Goal: Find specific page/section: Find specific page/section

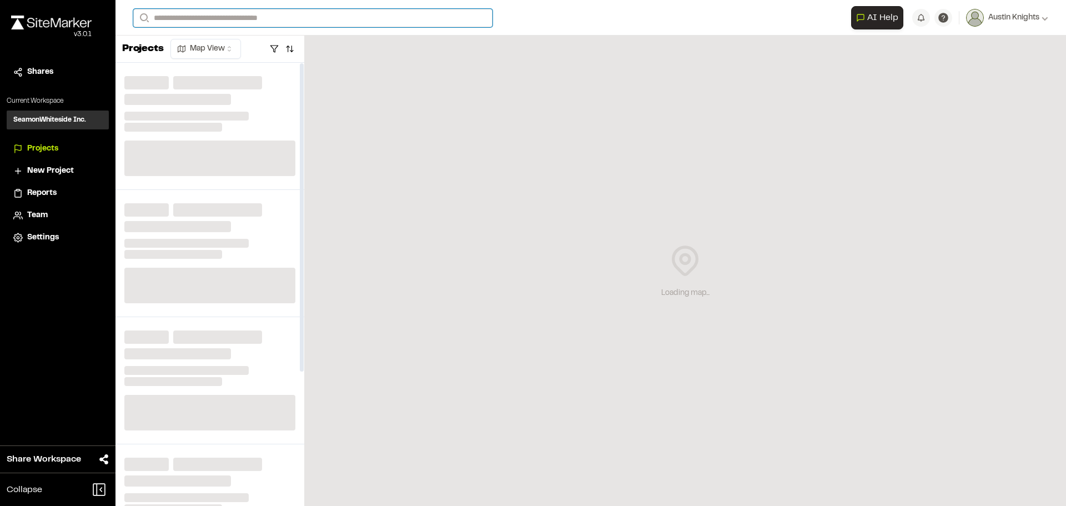
click at [242, 24] on input "Search" at bounding box center [312, 18] width 359 height 18
click at [252, 19] on input "Search" at bounding box center [312, 18] width 359 height 18
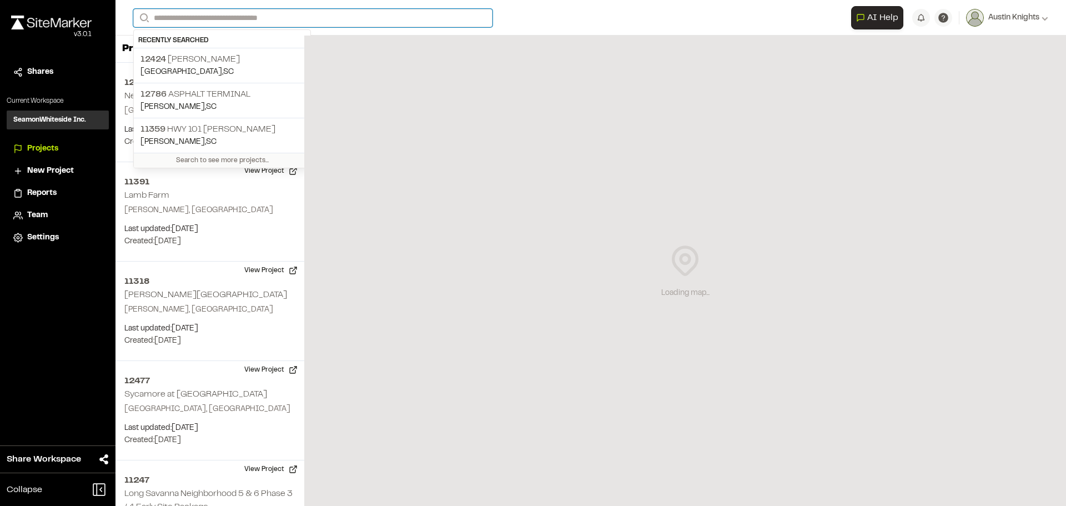
click at [280, 14] on input "Search" at bounding box center [312, 18] width 359 height 18
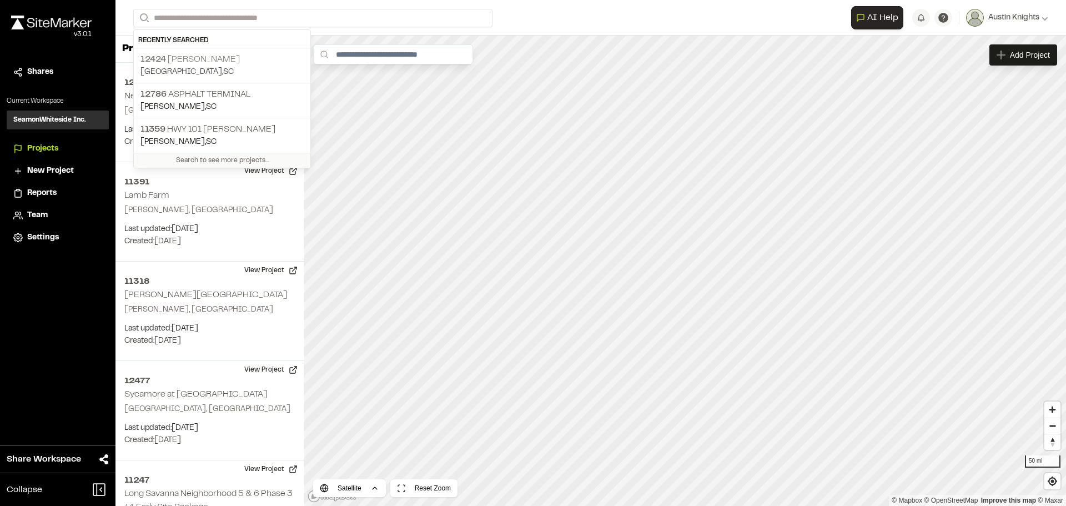
click at [247, 64] on p "12424 Barr Rd" at bounding box center [222, 59] width 163 height 13
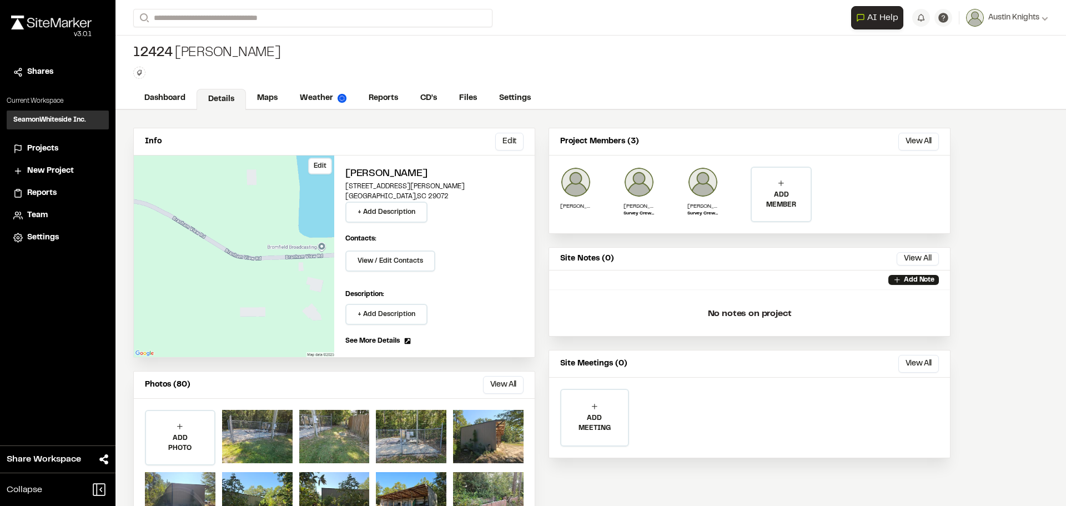
scroll to position [49, 0]
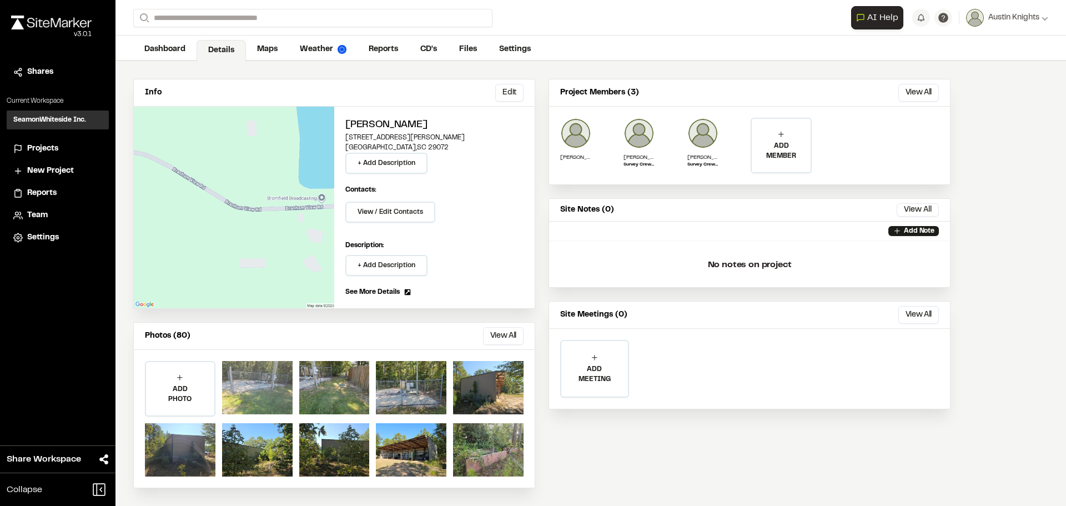
click at [247, 382] on div at bounding box center [257, 387] width 71 height 53
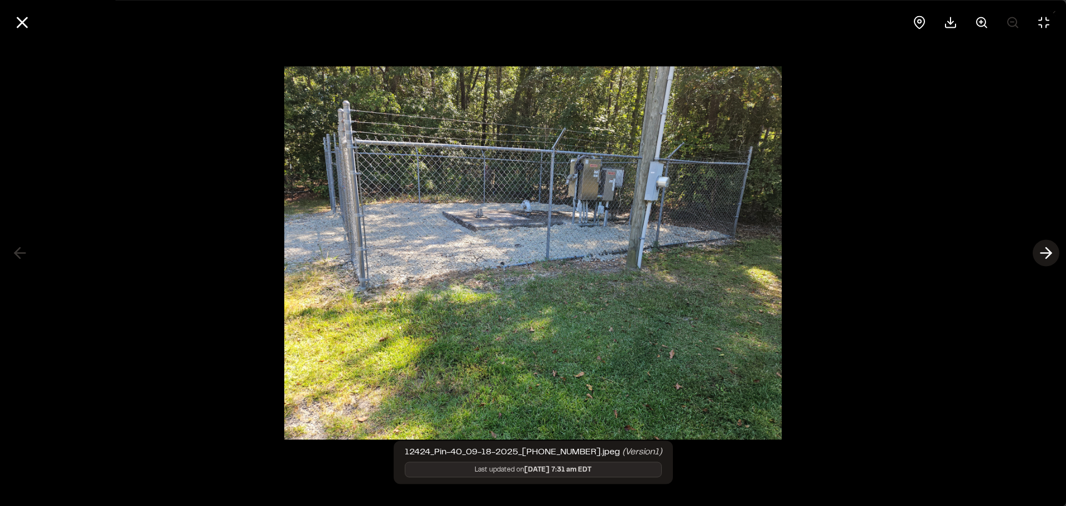
click at [1052, 254] on icon at bounding box center [1047, 253] width 18 height 19
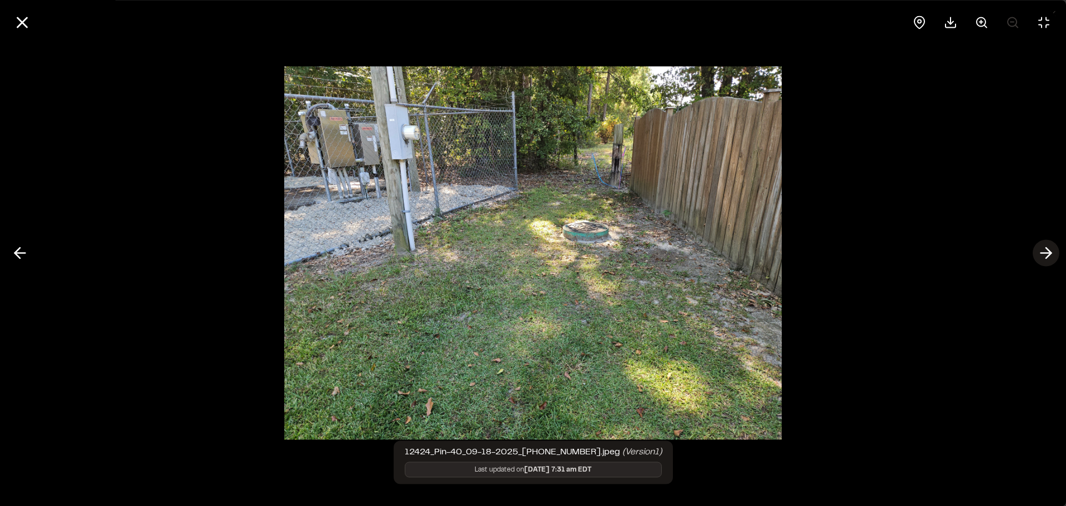
click at [1052, 254] on icon at bounding box center [1047, 253] width 18 height 19
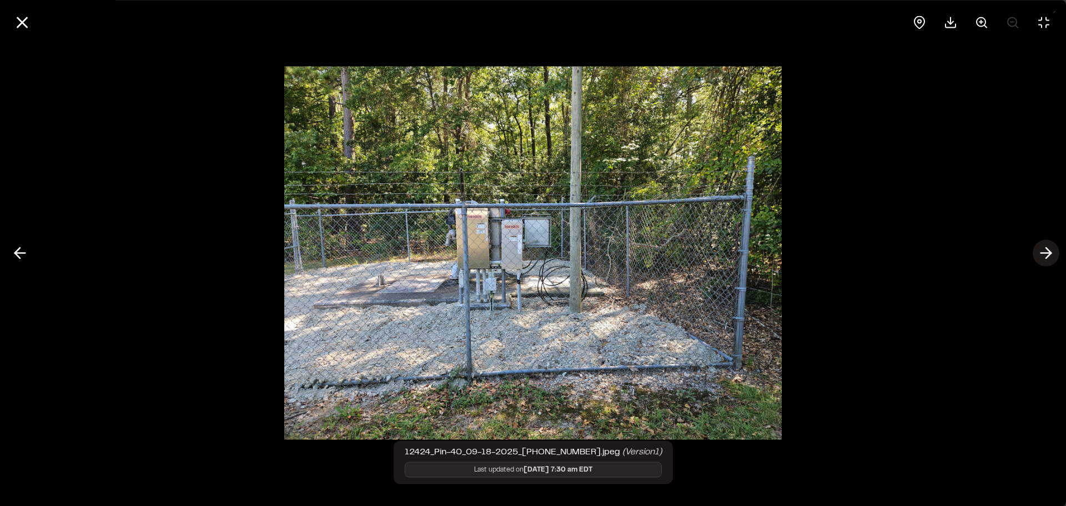
click at [1052, 254] on icon at bounding box center [1047, 253] width 18 height 19
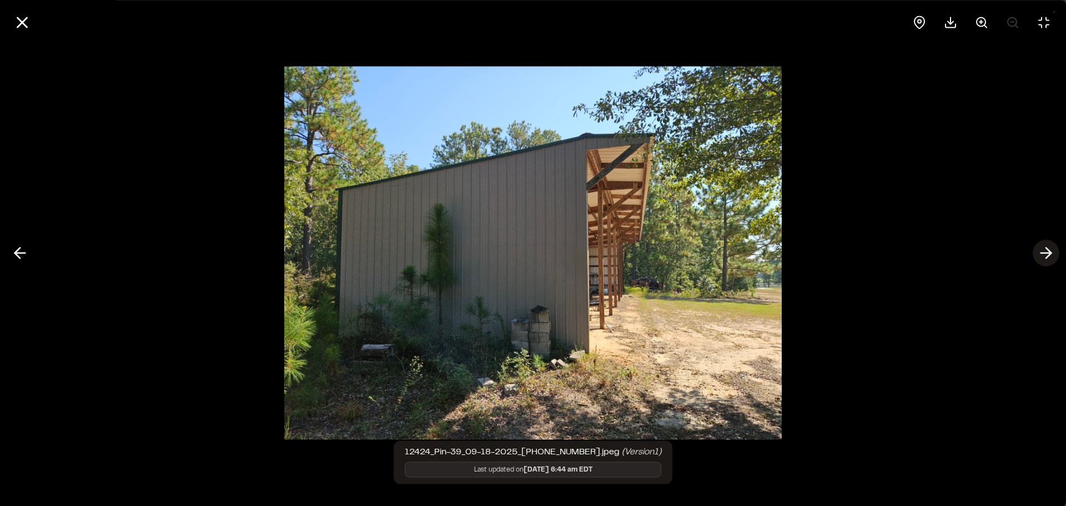
click at [1052, 254] on icon at bounding box center [1047, 253] width 18 height 19
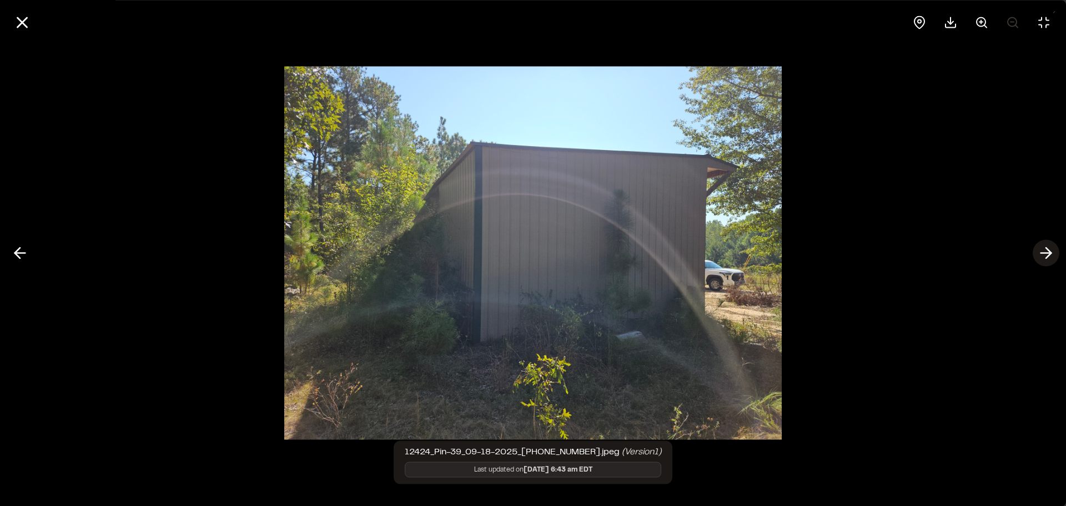
click at [1052, 254] on icon at bounding box center [1047, 253] width 18 height 19
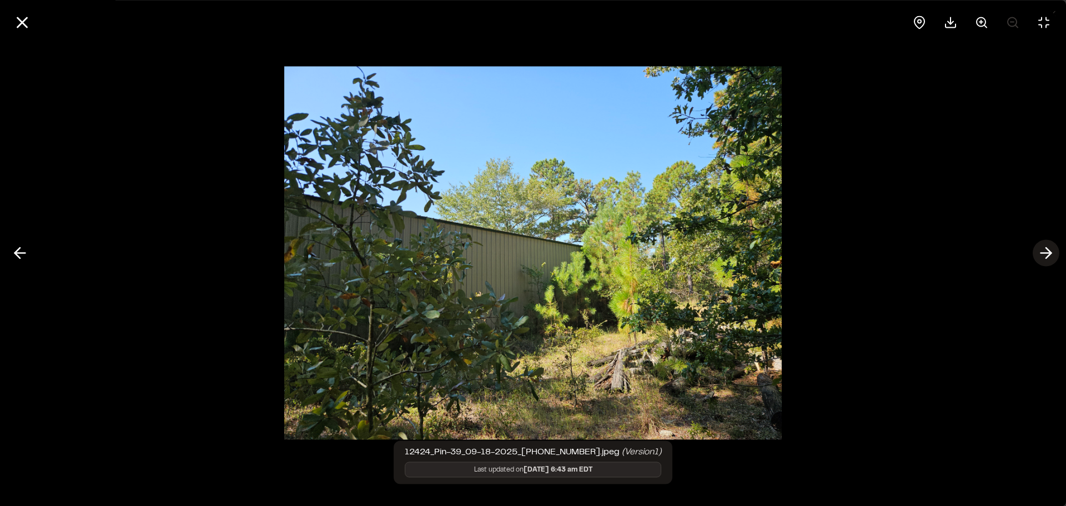
click at [1052, 254] on icon at bounding box center [1047, 253] width 18 height 19
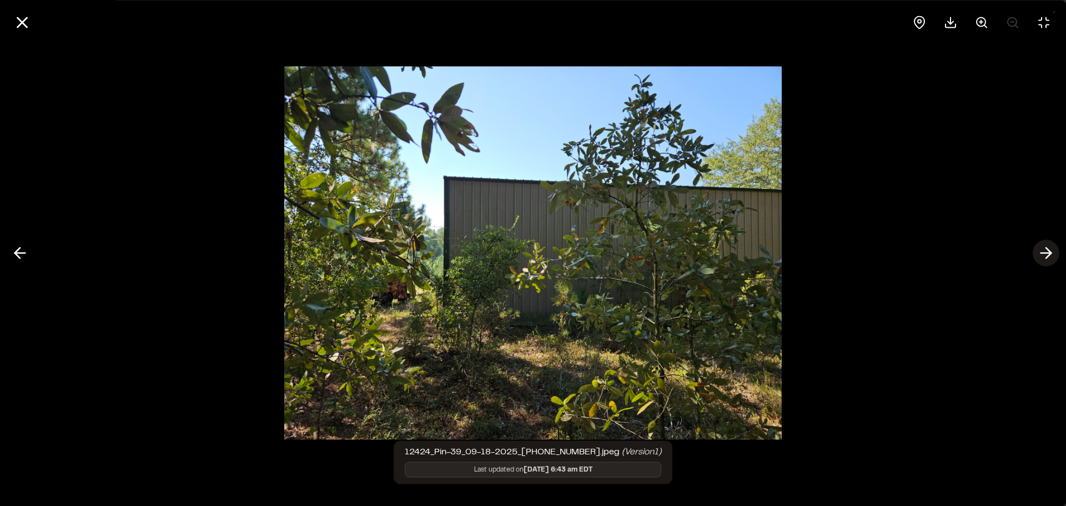
click at [1052, 254] on icon at bounding box center [1047, 253] width 18 height 19
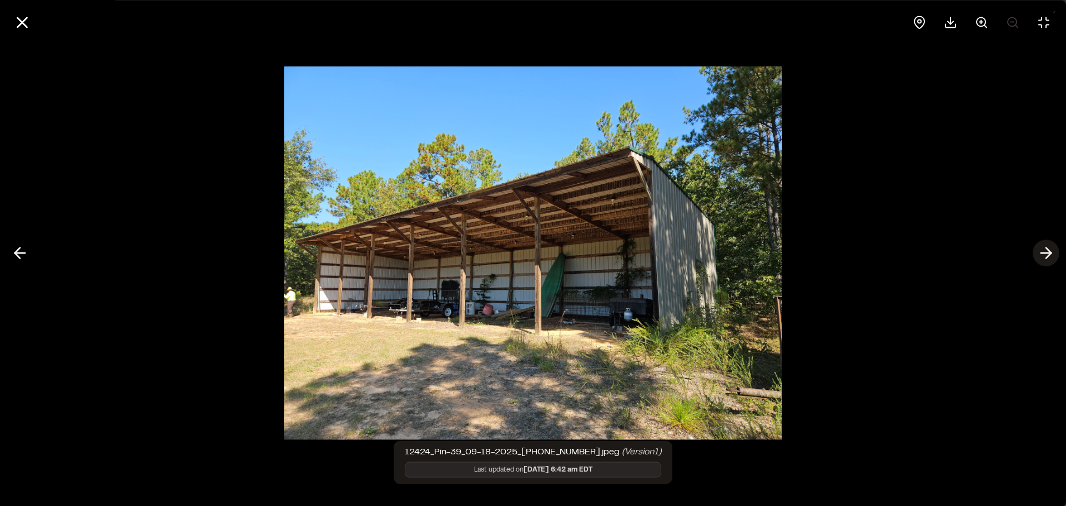
click at [1052, 254] on icon at bounding box center [1047, 253] width 18 height 19
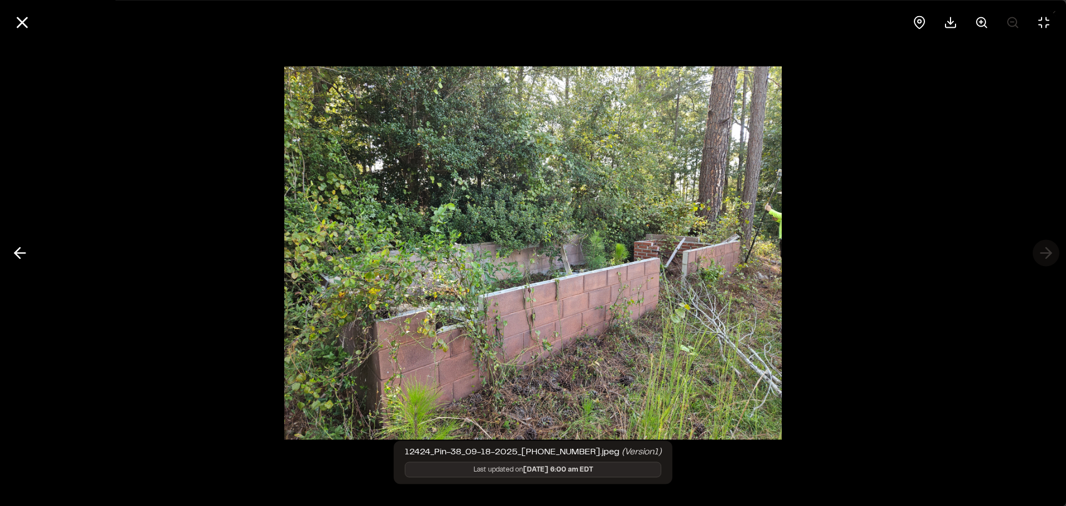
click at [1052, 254] on div at bounding box center [533, 253] width 1066 height 506
click at [1038, 253] on div at bounding box center [533, 253] width 1066 height 506
click at [1041, 255] on div at bounding box center [533, 253] width 1066 height 506
click at [1038, 255] on div at bounding box center [533, 253] width 1066 height 506
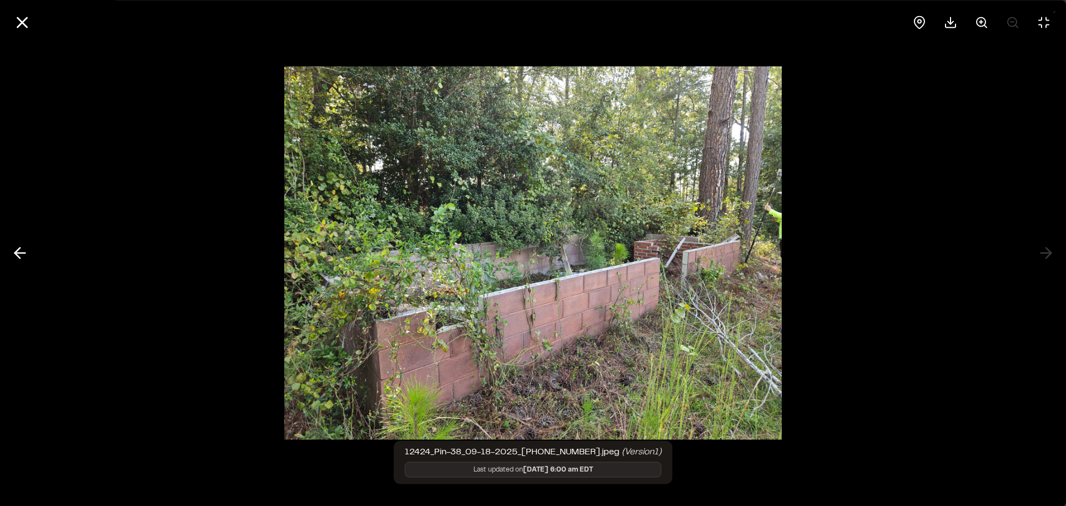
click at [1038, 255] on div at bounding box center [533, 253] width 1066 height 506
click at [822, 273] on div at bounding box center [533, 253] width 1066 height 506
click at [16, 26] on icon at bounding box center [22, 22] width 19 height 19
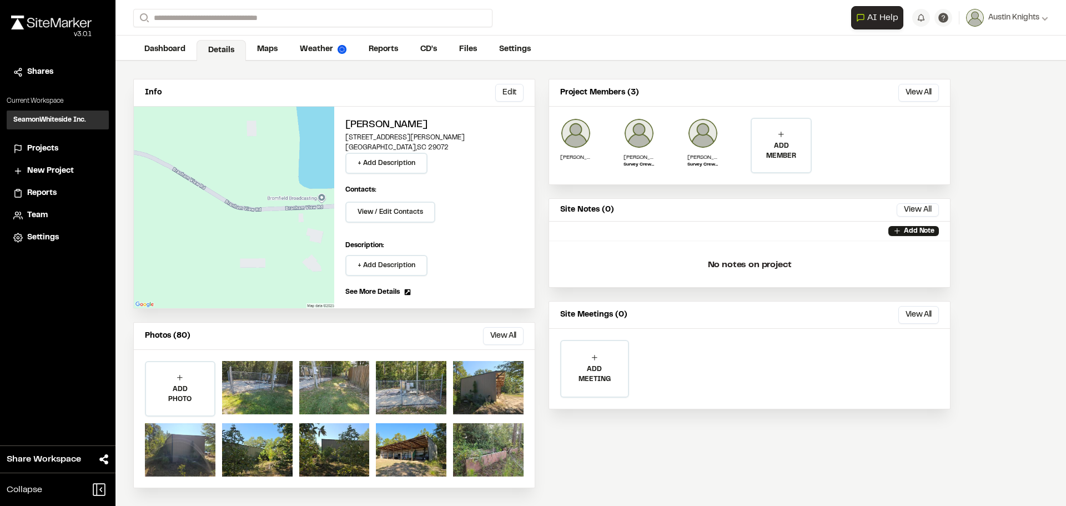
click at [176, 335] on p "Photos (80)" at bounding box center [168, 336] width 46 height 12
click at [509, 334] on button "View All" at bounding box center [503, 336] width 41 height 18
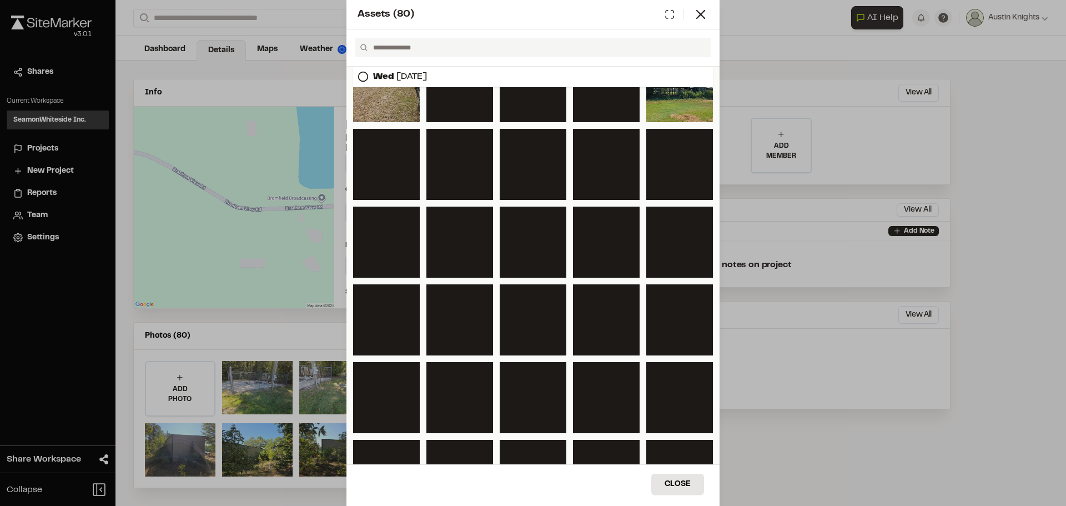
scroll to position [163, 0]
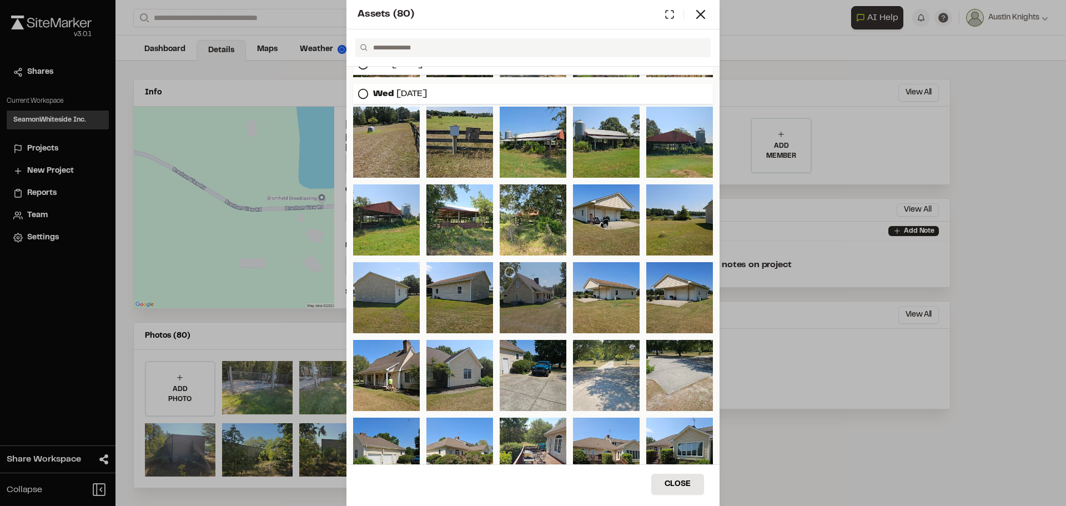
click at [539, 299] on div at bounding box center [533, 297] width 67 height 71
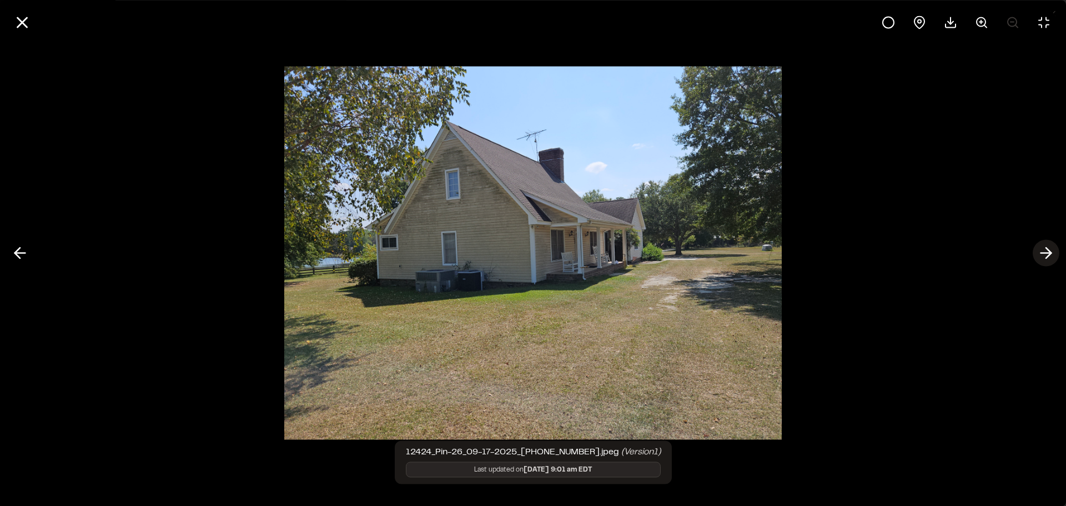
click at [1055, 246] on button at bounding box center [1046, 253] width 27 height 27
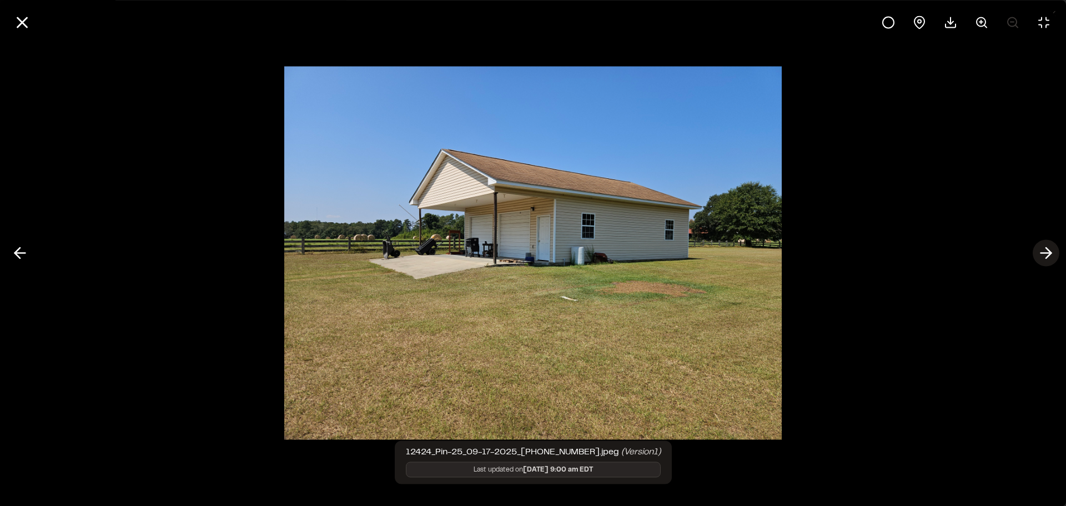
click at [1055, 246] on button at bounding box center [1046, 253] width 27 height 27
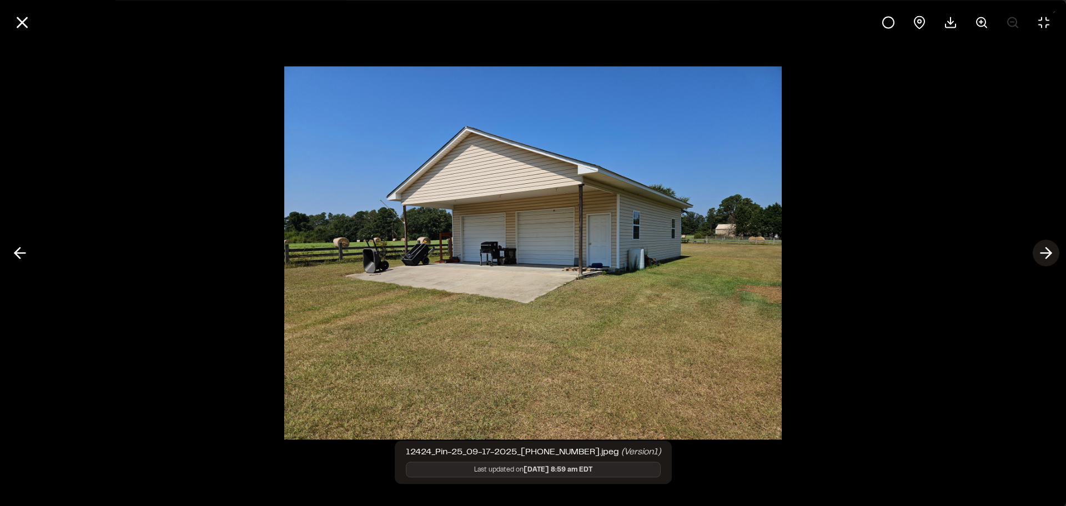
click at [1055, 246] on button at bounding box center [1046, 253] width 27 height 27
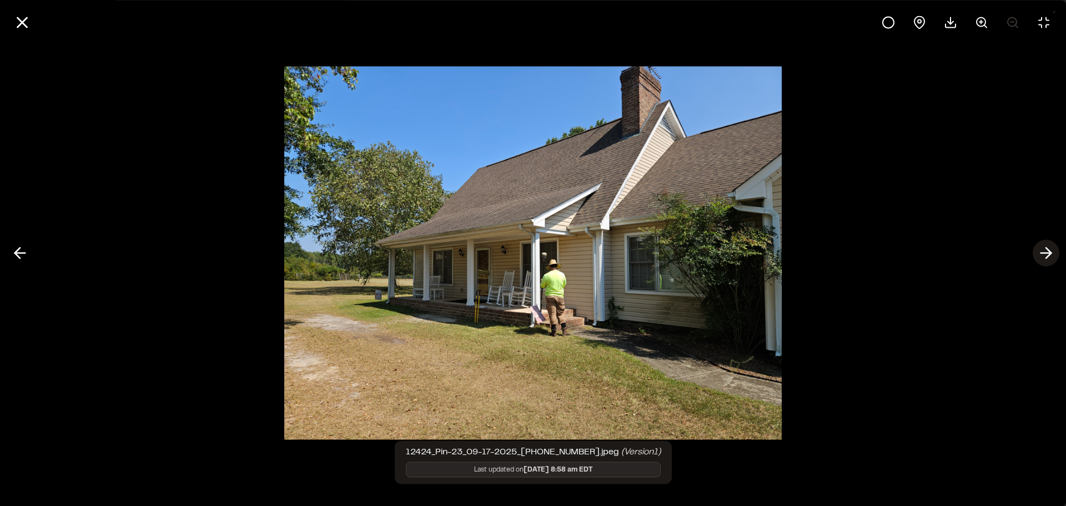
click at [1055, 246] on button at bounding box center [1046, 253] width 27 height 27
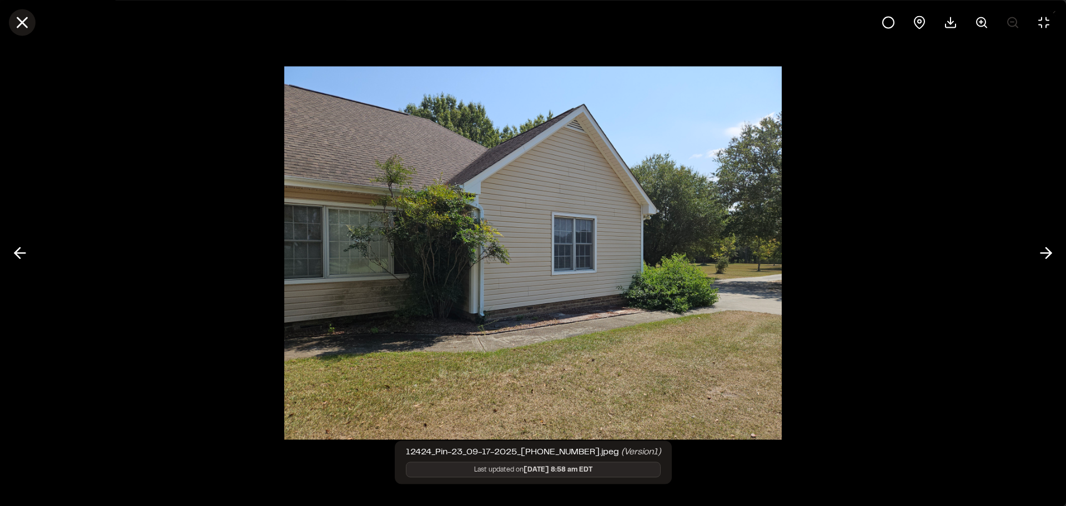
click at [17, 28] on icon at bounding box center [22, 22] width 19 height 19
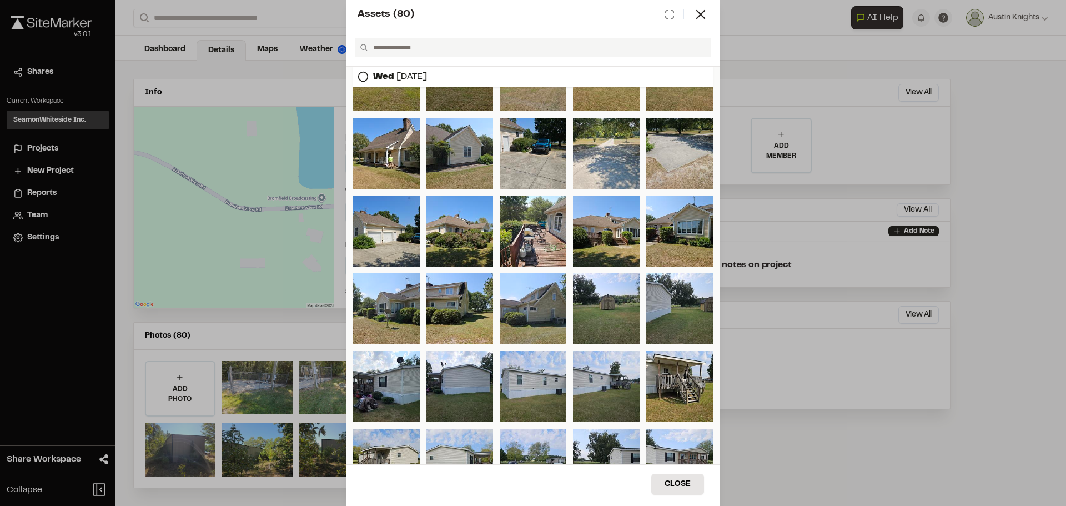
scroll to position [497, 0]
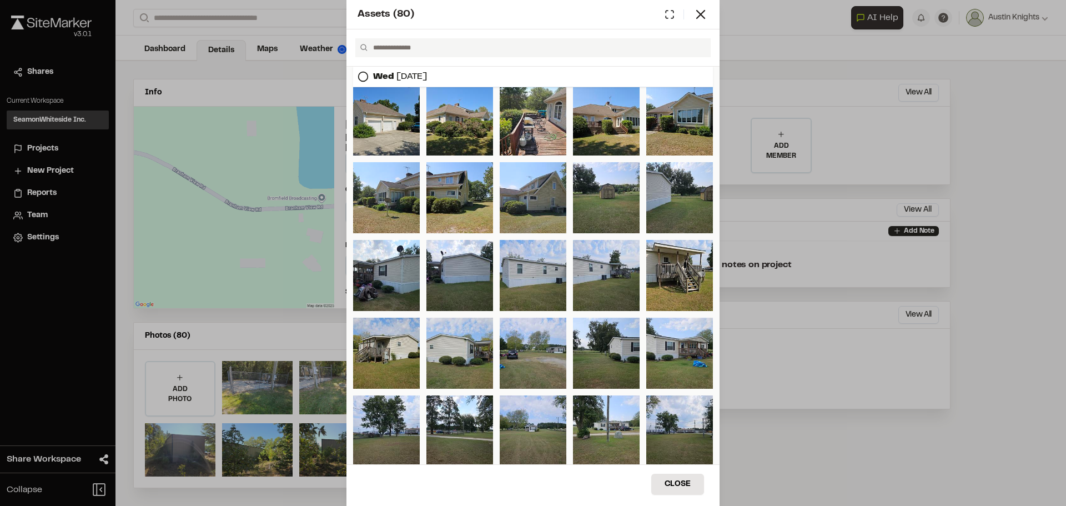
click at [546, 21] on div "Assets ( 80 )" at bounding box center [525, 14] width 335 height 15
click at [406, 204] on div at bounding box center [386, 197] width 67 height 71
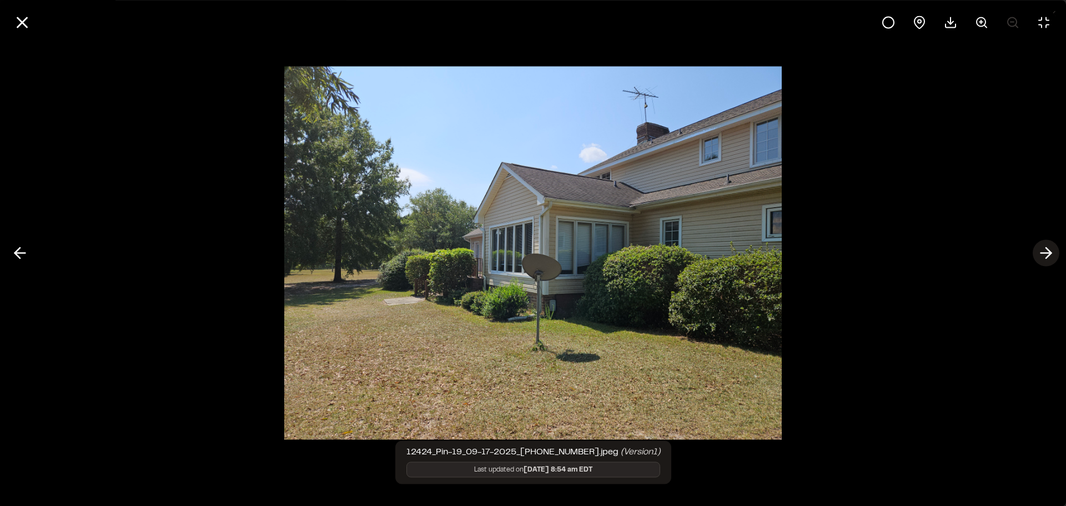
click at [1056, 253] on button at bounding box center [1046, 253] width 27 height 27
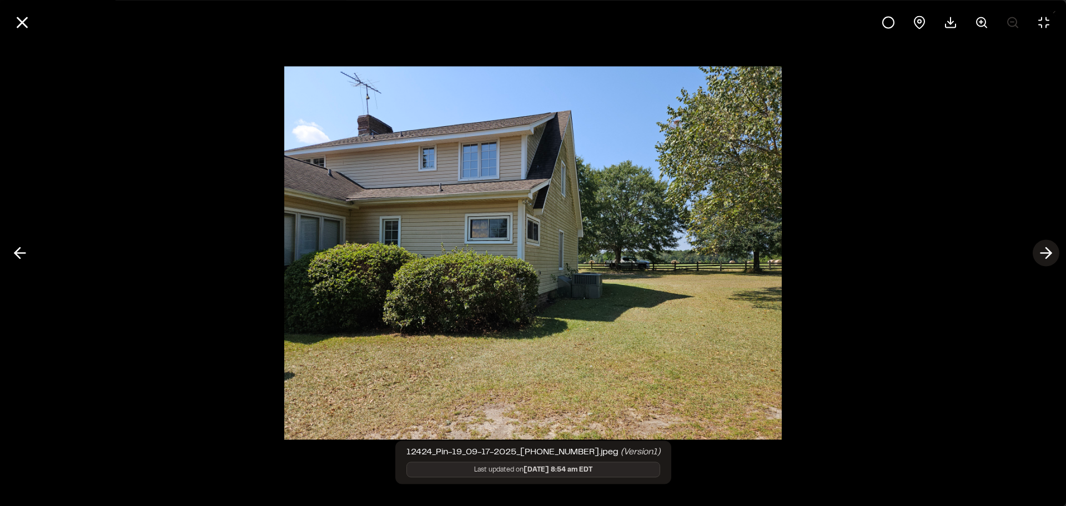
click at [1051, 253] on polyline at bounding box center [1048, 253] width 5 height 11
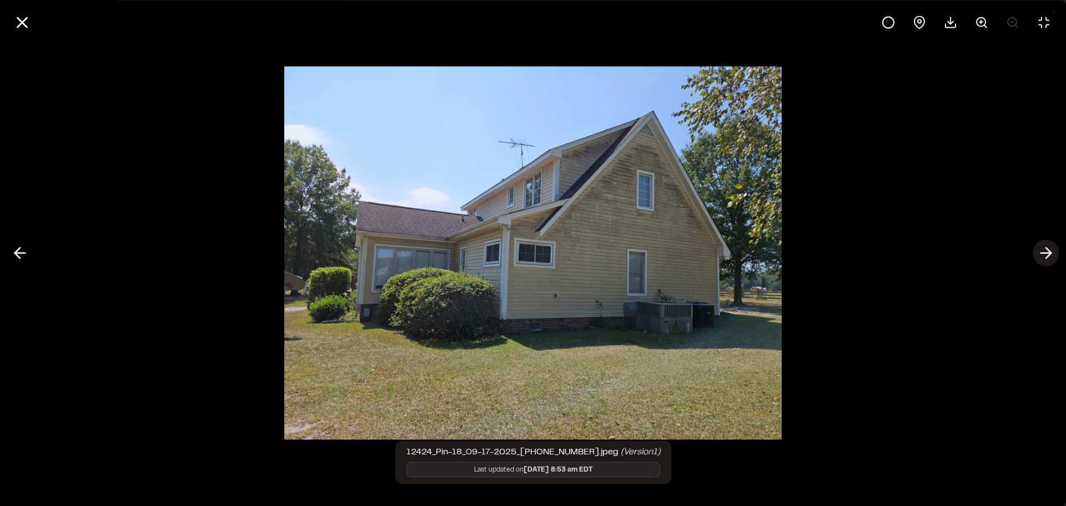
click at [1051, 253] on polyline at bounding box center [1048, 253] width 5 height 11
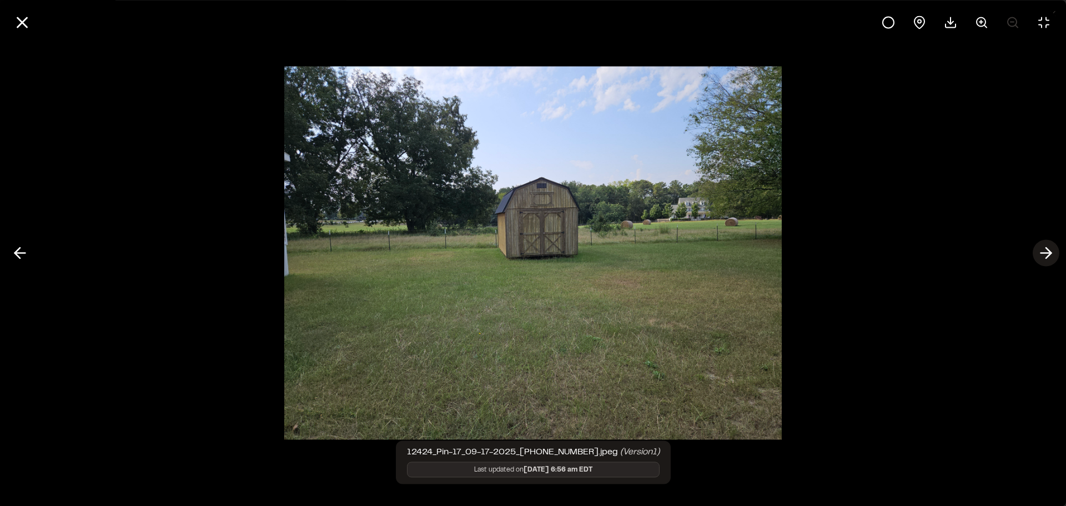
click at [1051, 253] on polyline at bounding box center [1048, 253] width 5 height 11
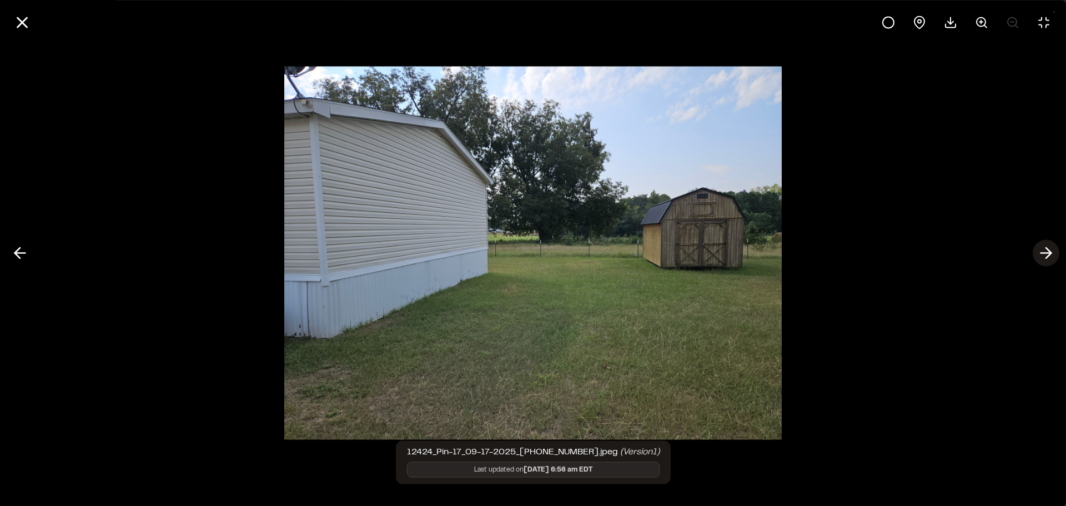
click at [1051, 253] on polyline at bounding box center [1048, 253] width 5 height 11
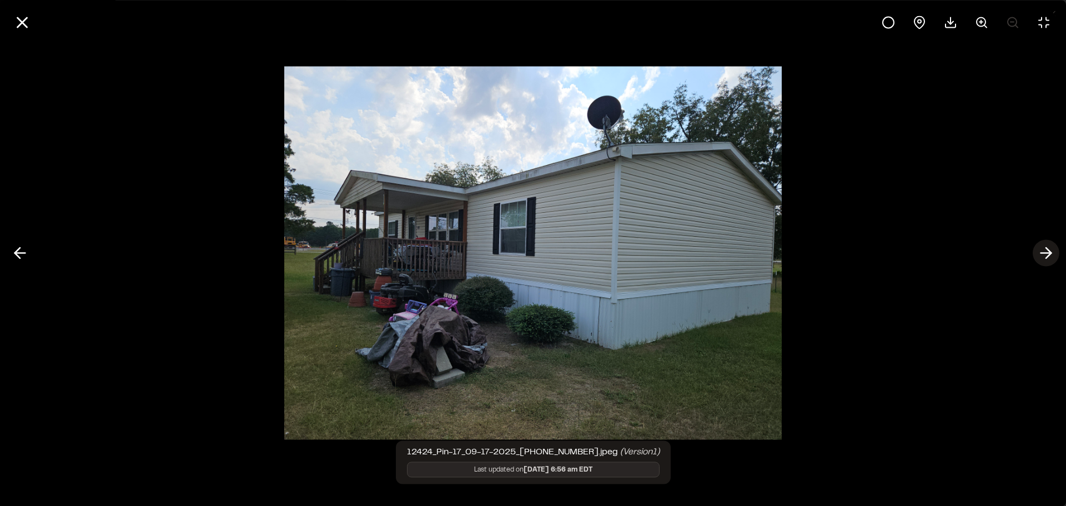
click at [1051, 253] on polyline at bounding box center [1048, 253] width 5 height 11
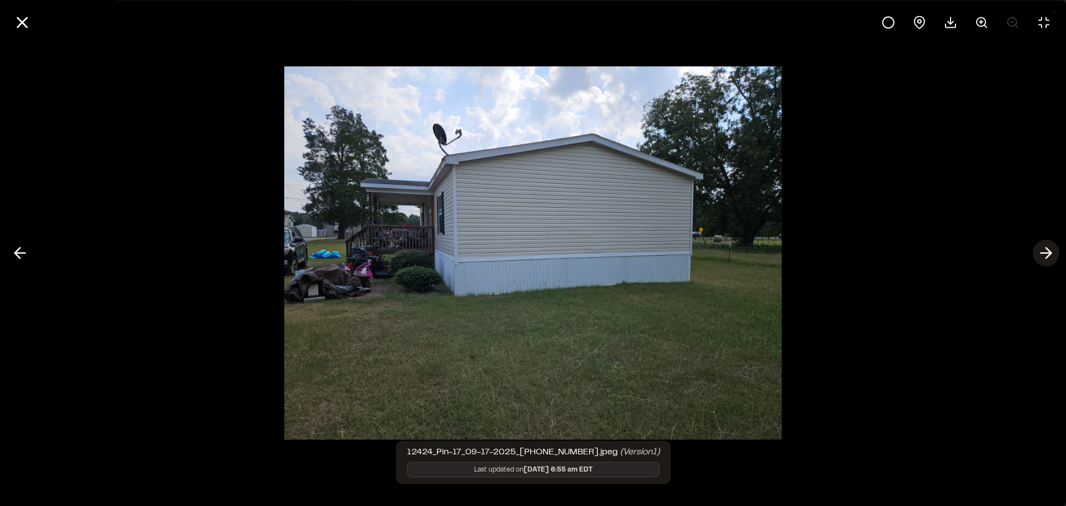
click at [1051, 253] on polyline at bounding box center [1048, 253] width 5 height 11
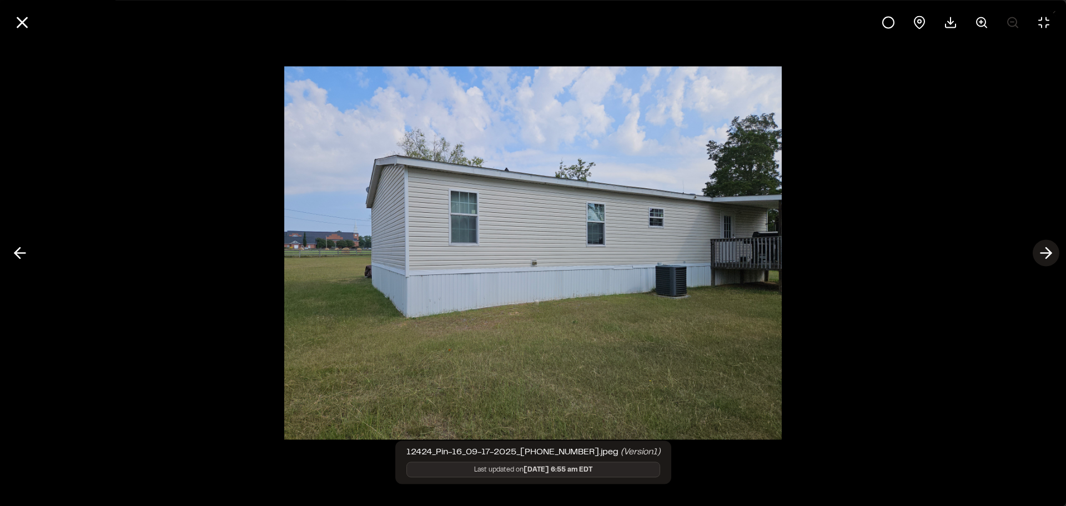
click at [1051, 253] on polyline at bounding box center [1048, 253] width 5 height 11
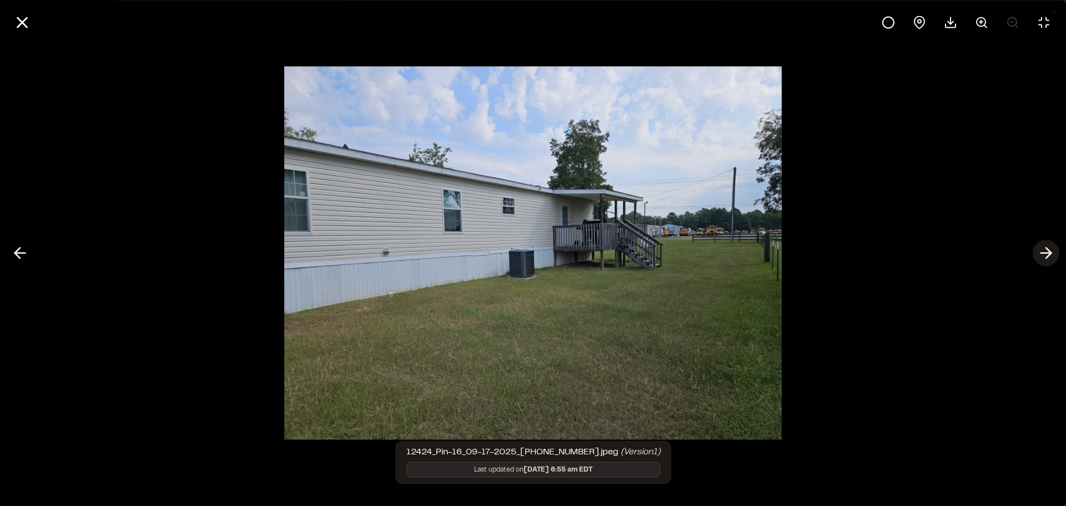
click at [1051, 253] on polyline at bounding box center [1048, 253] width 5 height 11
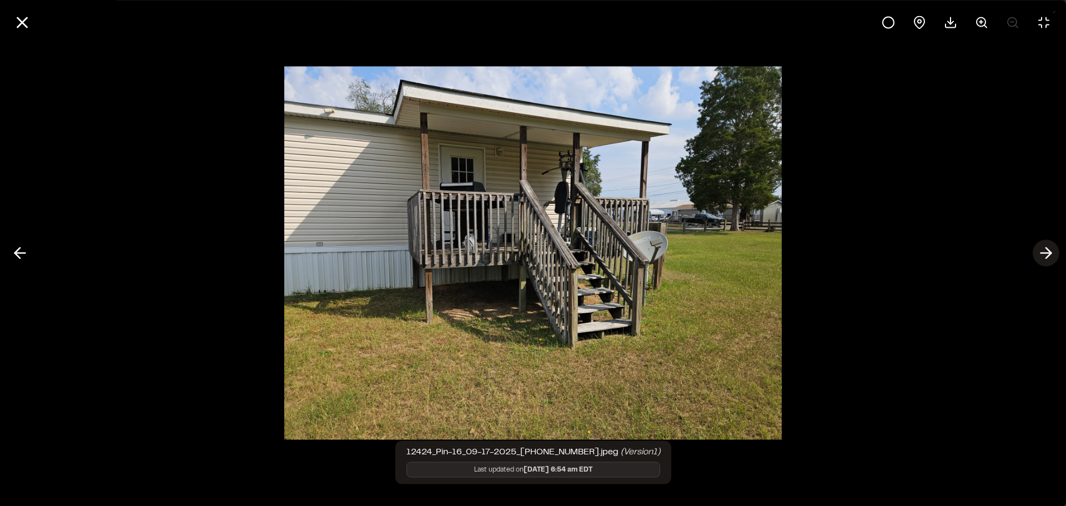
click at [1051, 253] on polyline at bounding box center [1048, 253] width 5 height 11
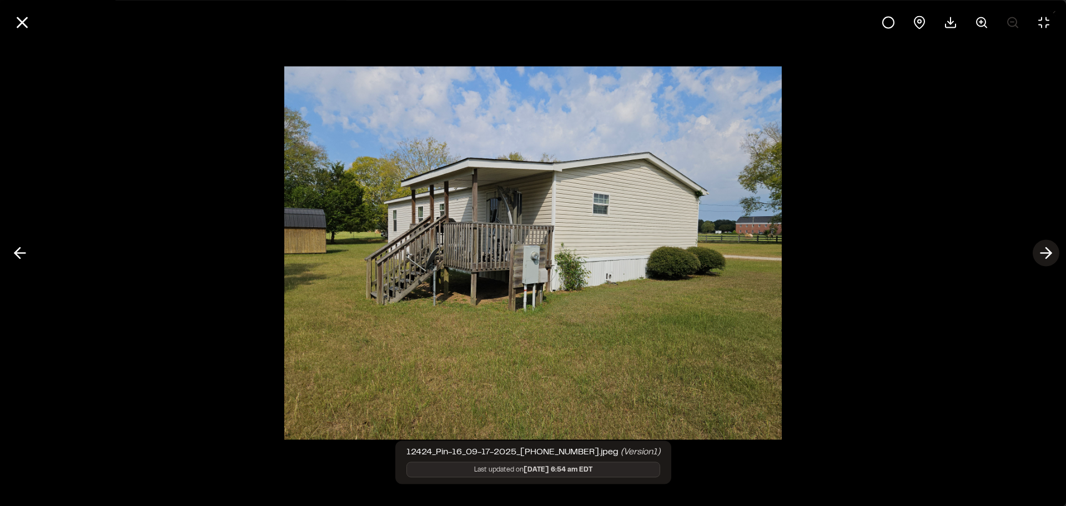
click at [1051, 253] on polyline at bounding box center [1048, 253] width 5 height 11
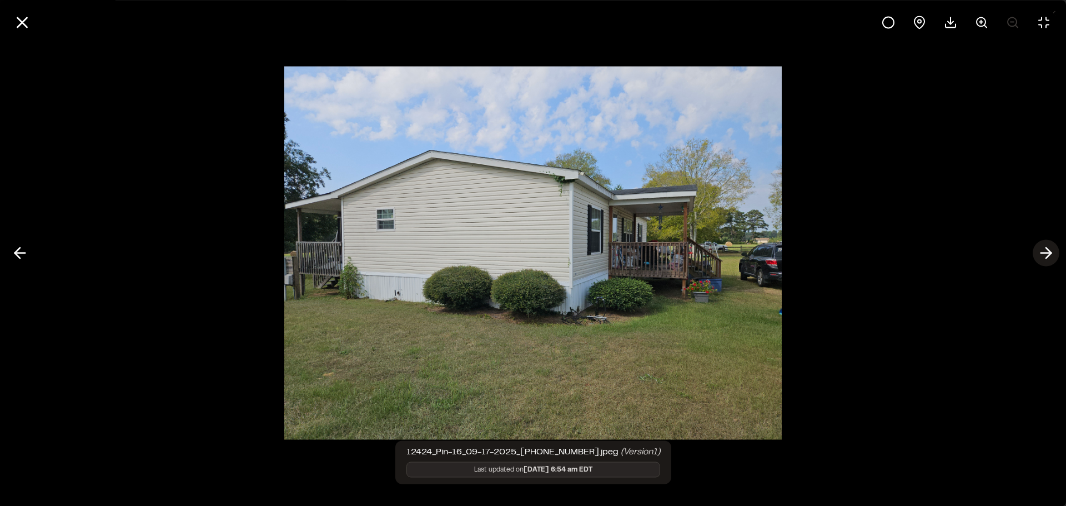
click at [1051, 253] on polyline at bounding box center [1048, 253] width 5 height 11
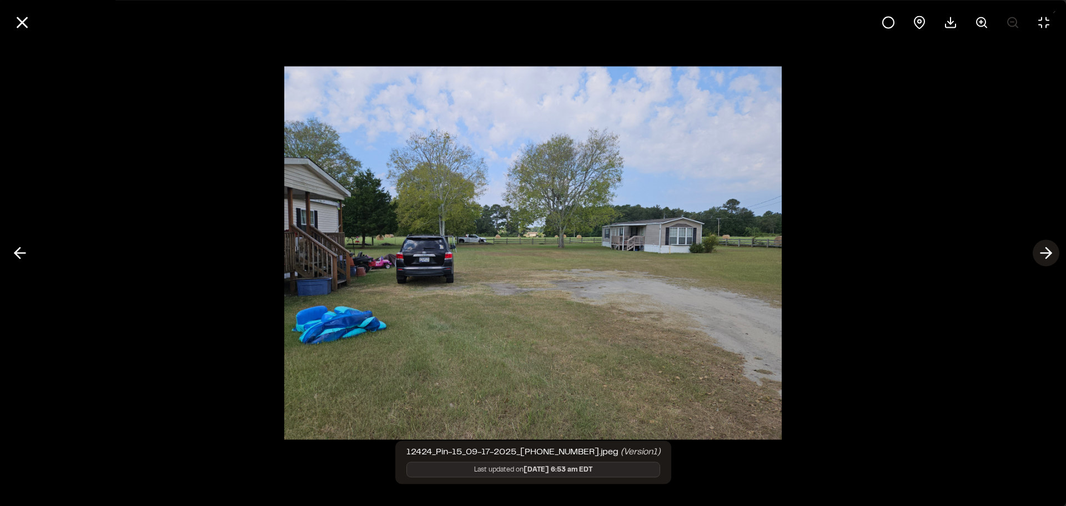
click at [1053, 253] on icon at bounding box center [1047, 253] width 18 height 19
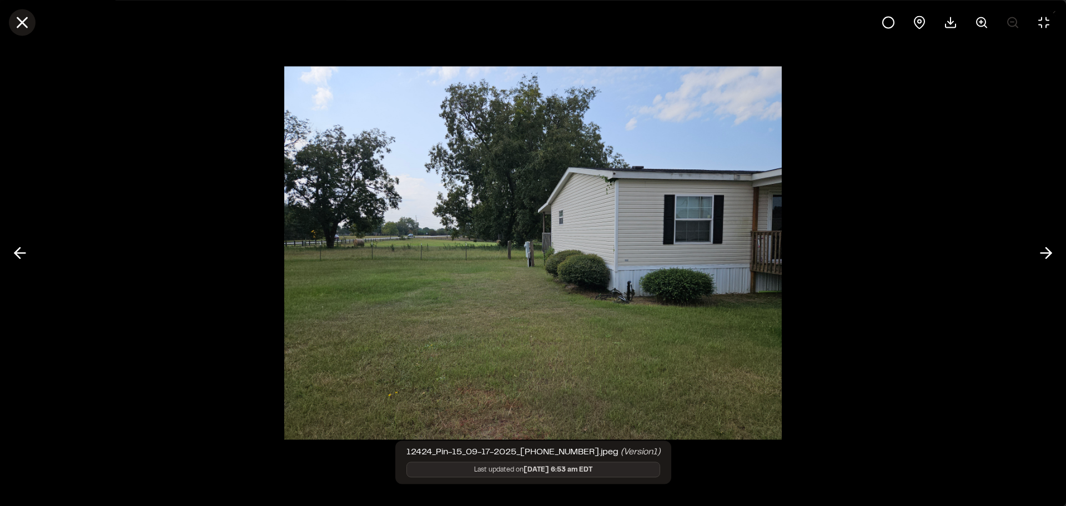
click at [18, 27] on line at bounding box center [22, 22] width 9 height 9
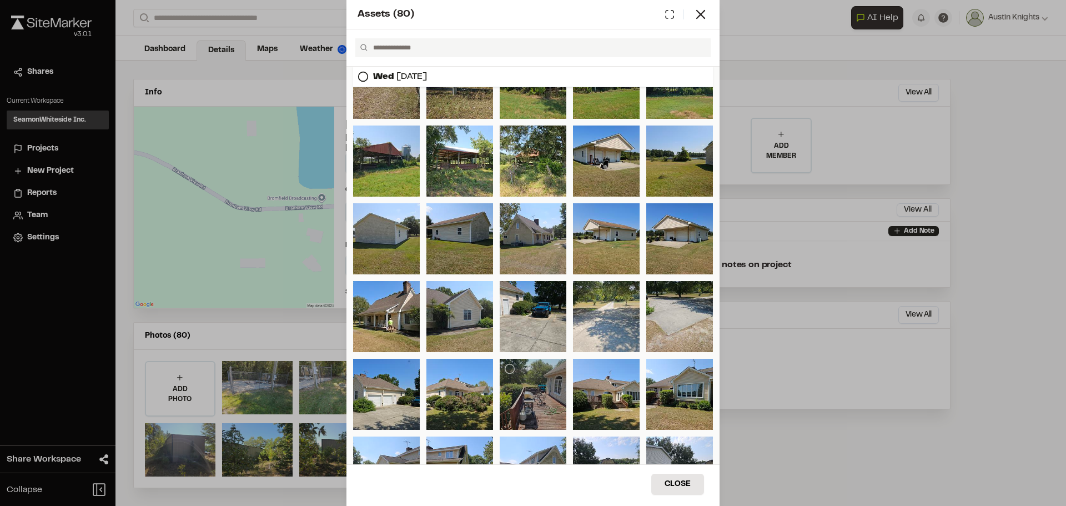
scroll to position [278, 0]
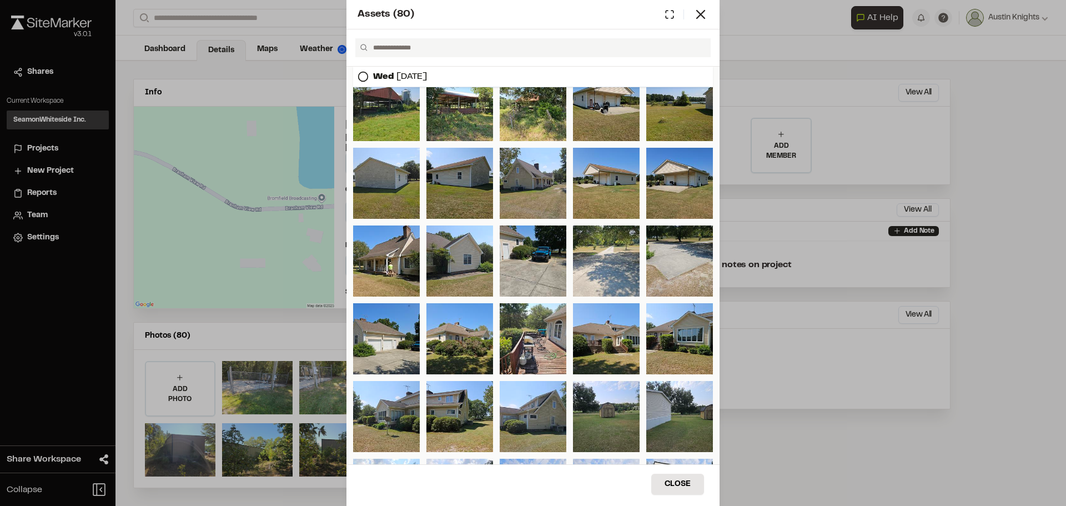
click at [570, 76] on div "Wed Sep 17, 2025" at bounding box center [533, 77] width 360 height 21
click at [665, 251] on div at bounding box center [680, 261] width 67 height 71
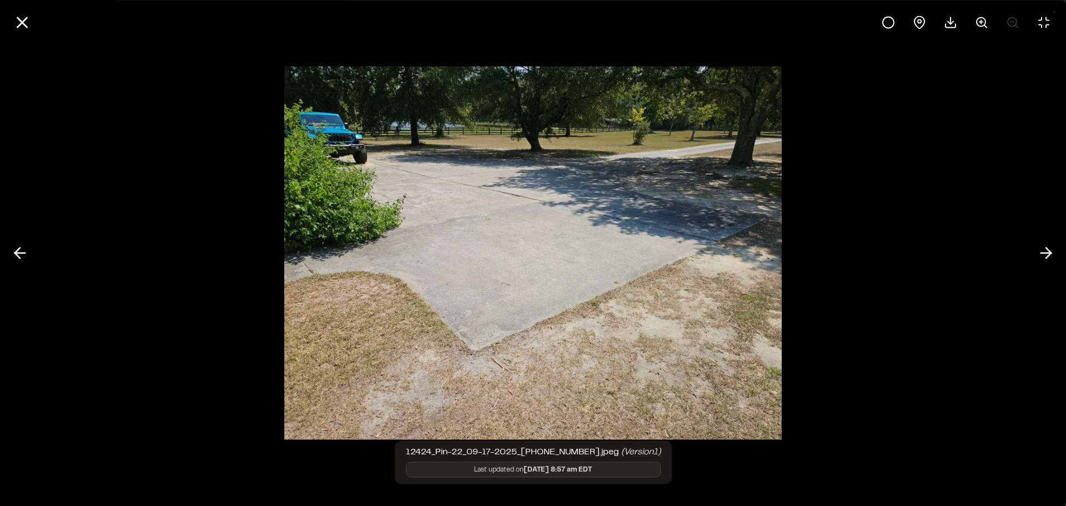
click at [474, 67] on img at bounding box center [533, 253] width 498 height 395
click at [14, 23] on icon at bounding box center [22, 22] width 19 height 19
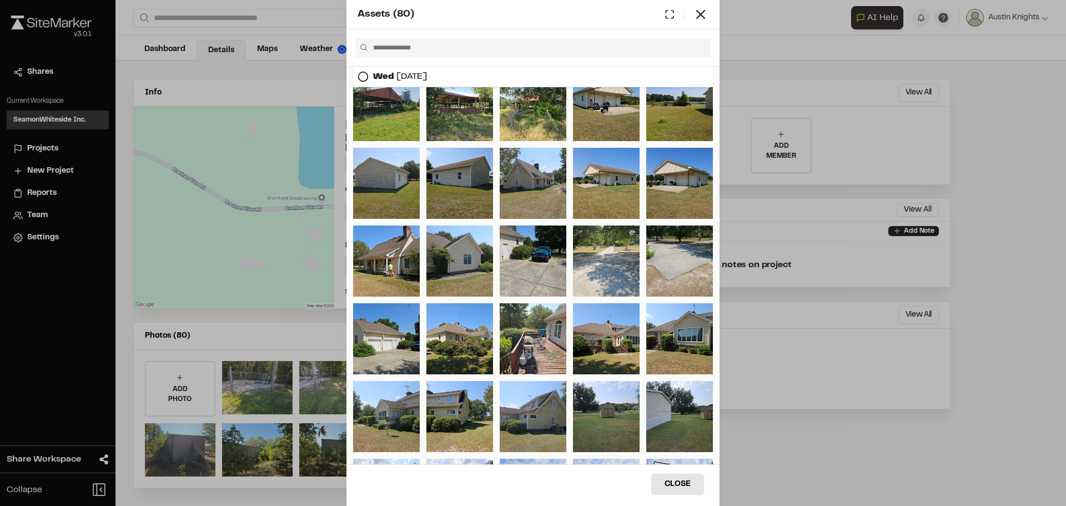
scroll to position [444, 0]
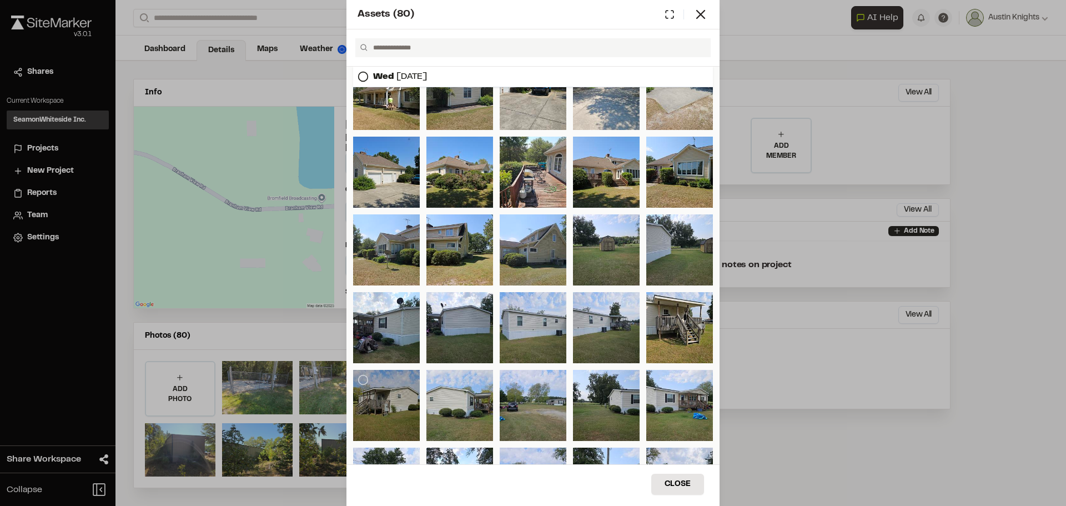
click at [410, 420] on div at bounding box center [386, 405] width 67 height 71
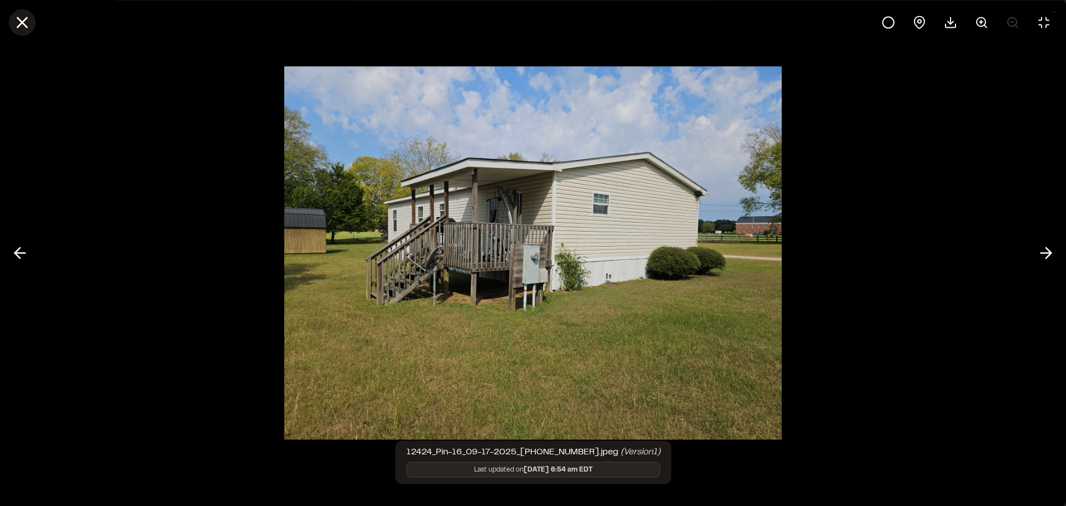
click at [26, 31] on button at bounding box center [22, 22] width 27 height 27
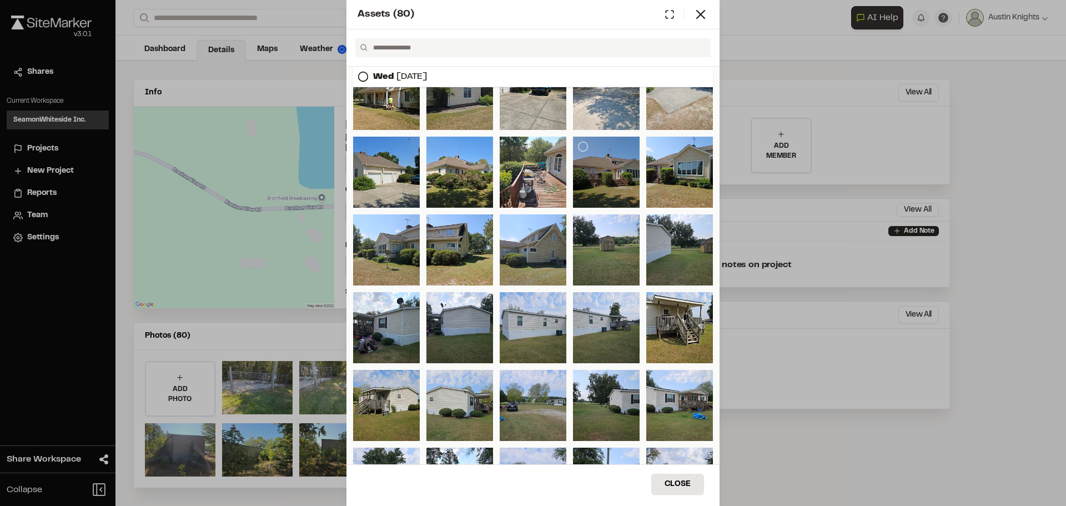
click at [598, 184] on div at bounding box center [606, 172] width 67 height 71
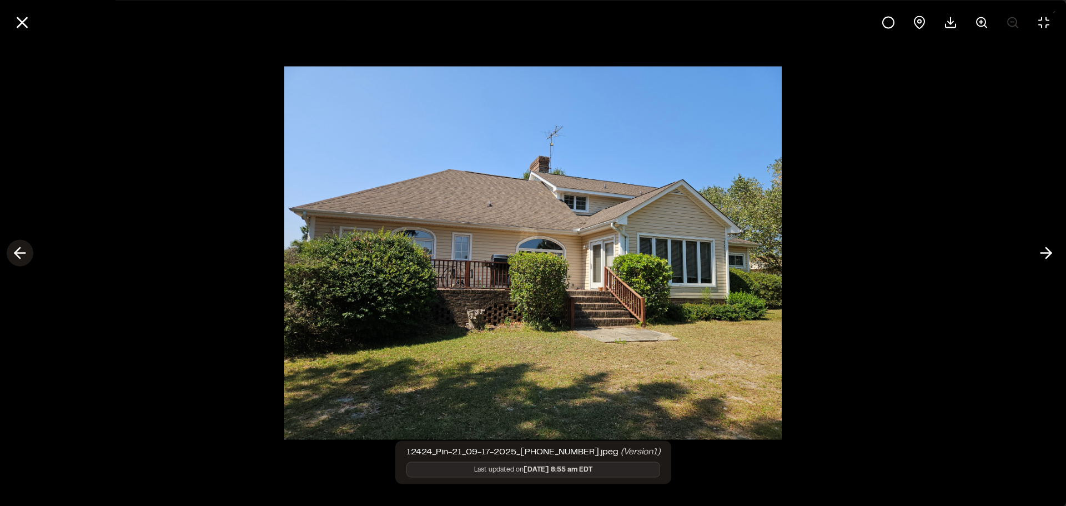
click at [24, 261] on icon at bounding box center [20, 253] width 18 height 19
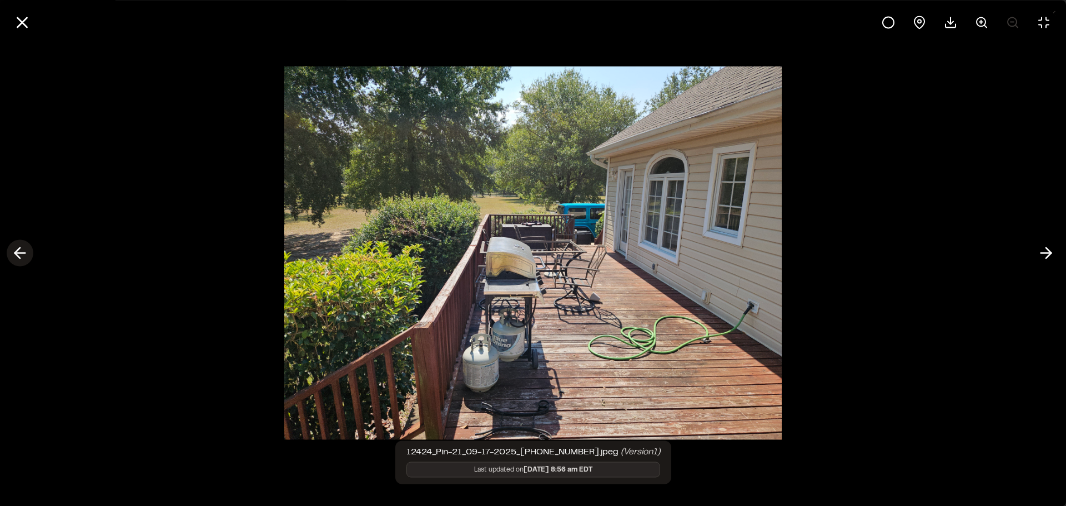
click at [24, 261] on icon at bounding box center [20, 253] width 18 height 19
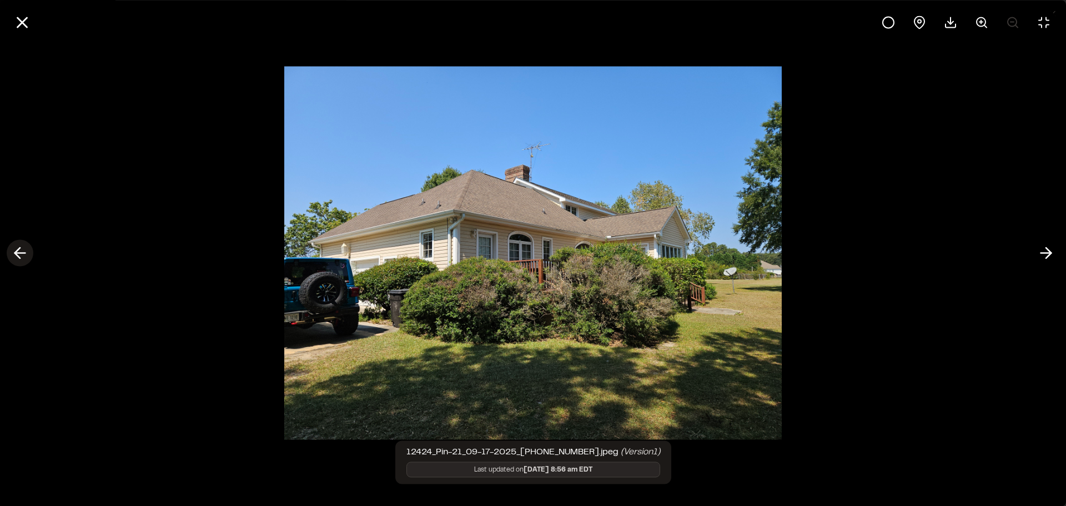
click at [24, 261] on icon at bounding box center [20, 253] width 18 height 19
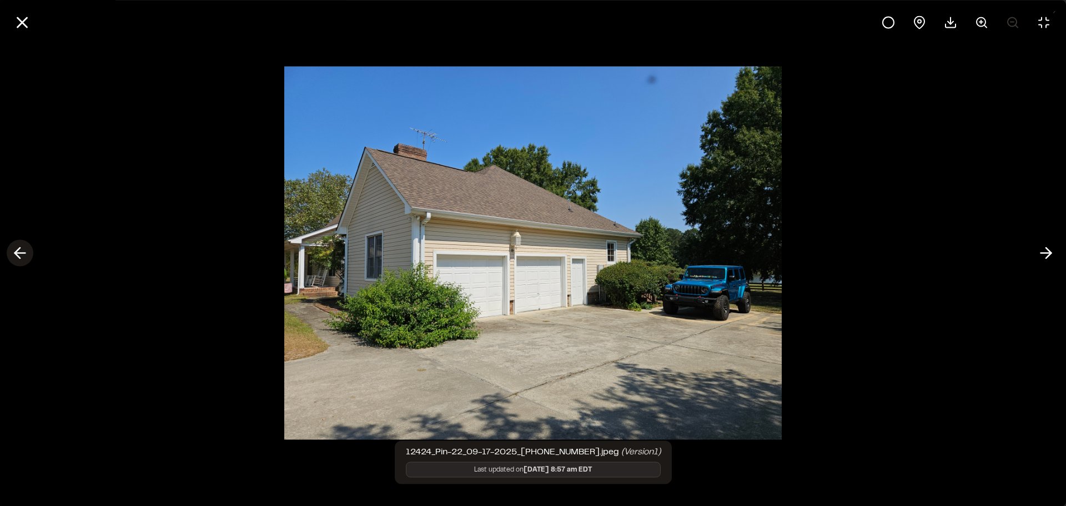
click at [24, 261] on icon at bounding box center [20, 253] width 18 height 19
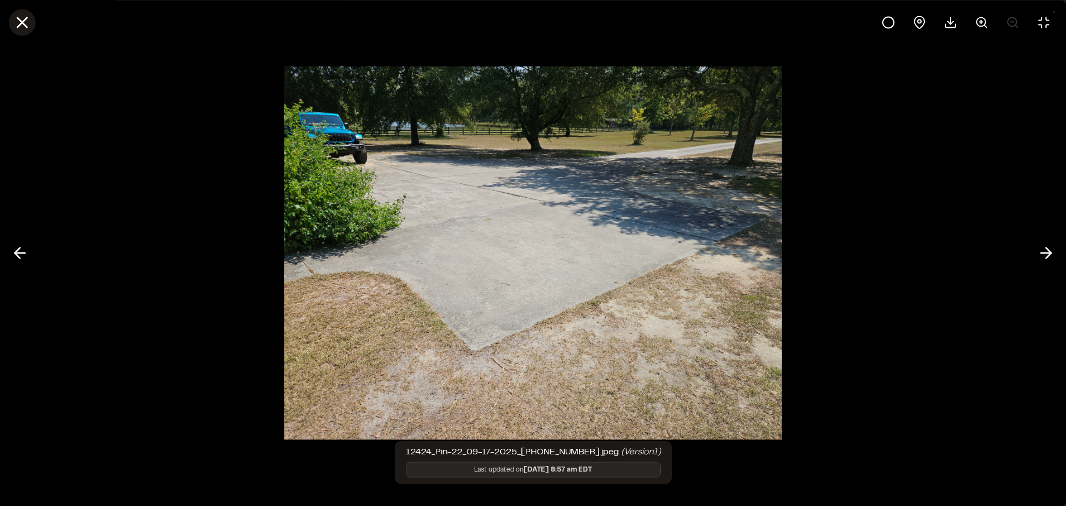
click at [23, 26] on icon at bounding box center [22, 22] width 19 height 19
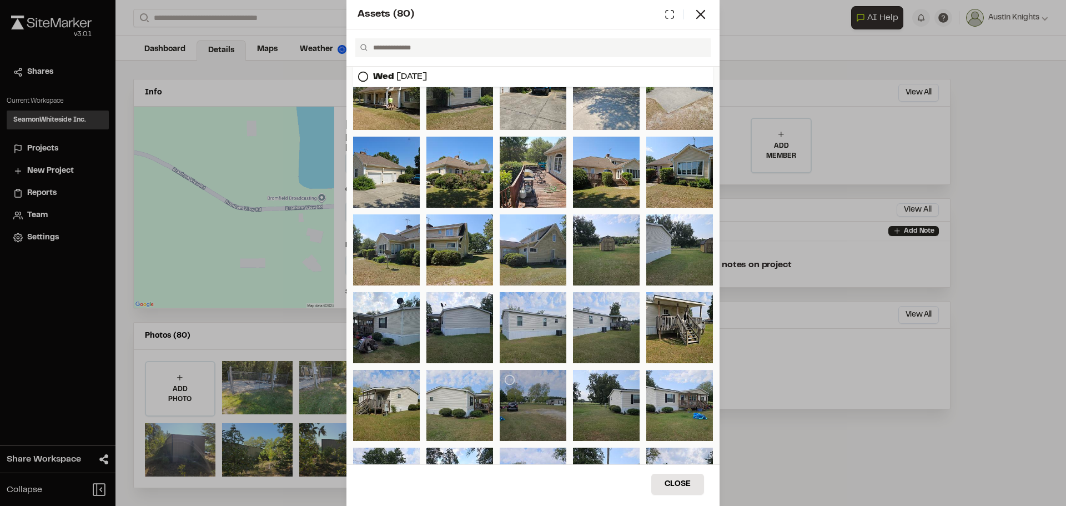
scroll to position [611, 0]
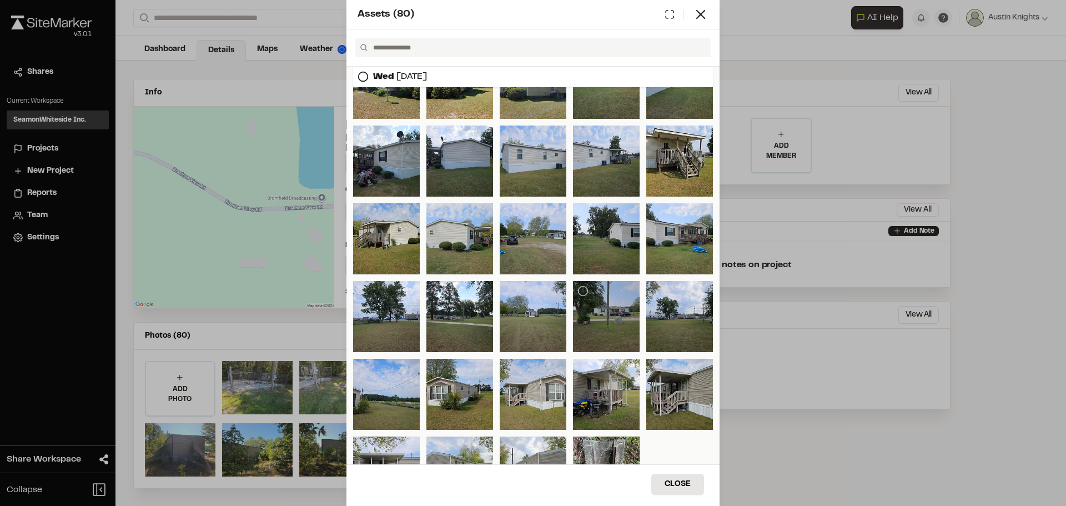
click at [619, 331] on div at bounding box center [606, 316] width 67 height 71
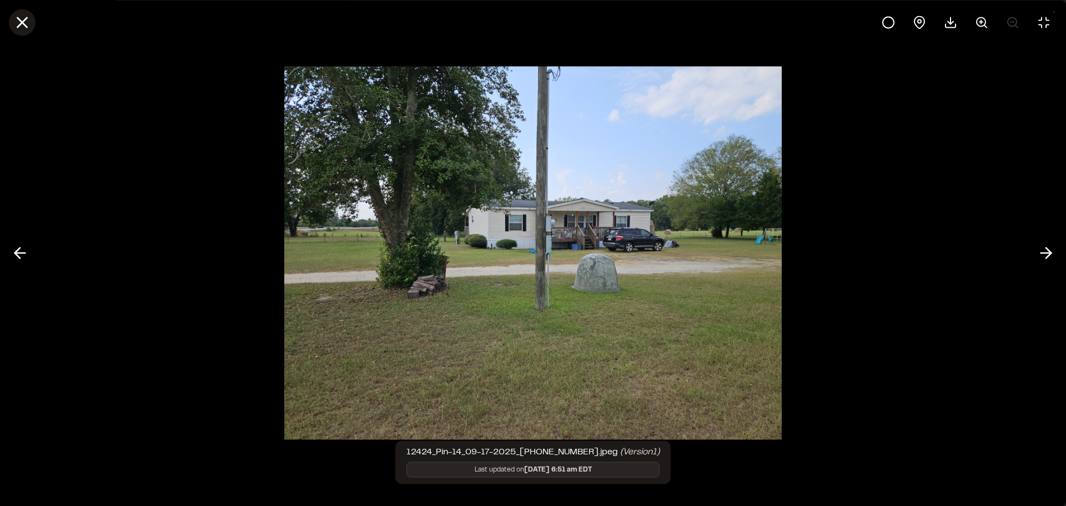
click at [25, 33] on button at bounding box center [22, 22] width 27 height 27
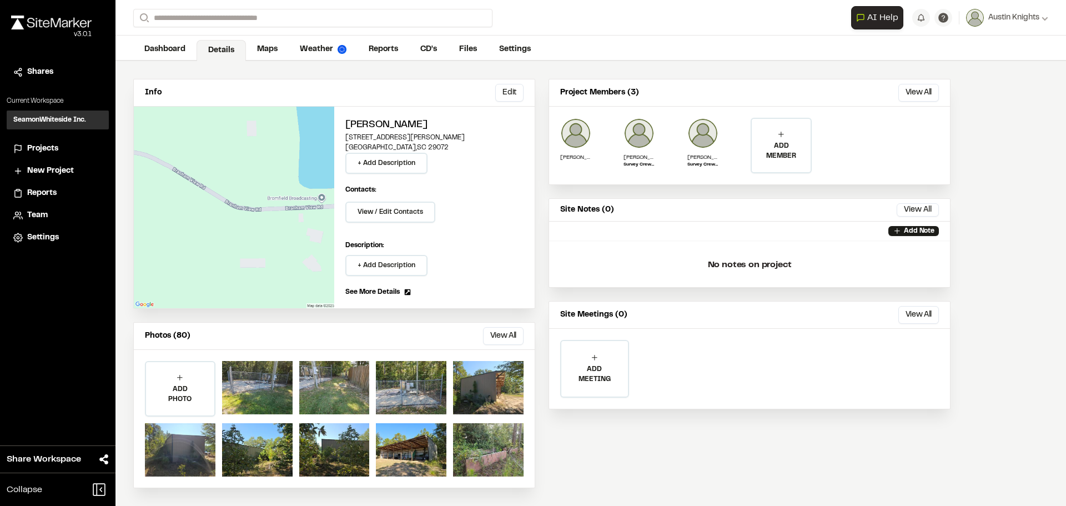
click at [1009, 418] on div "Assets ( 80 ) Thu Sep 18, 2025 Wed Sep 17, 2025 Tue Sep 16, 2025 Mon Sep 15, 20…" at bounding box center [533, 262] width 1066 height 506
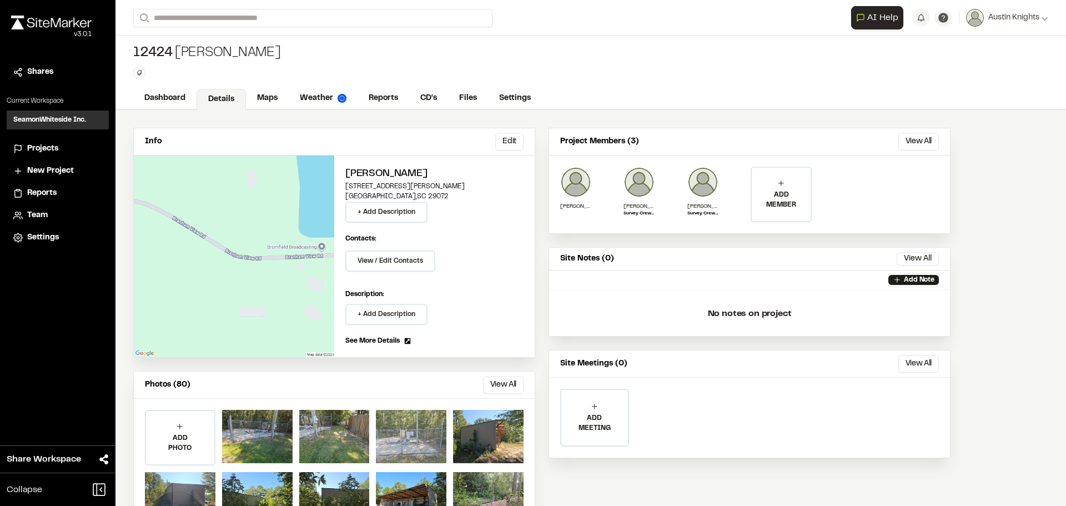
scroll to position [49, 0]
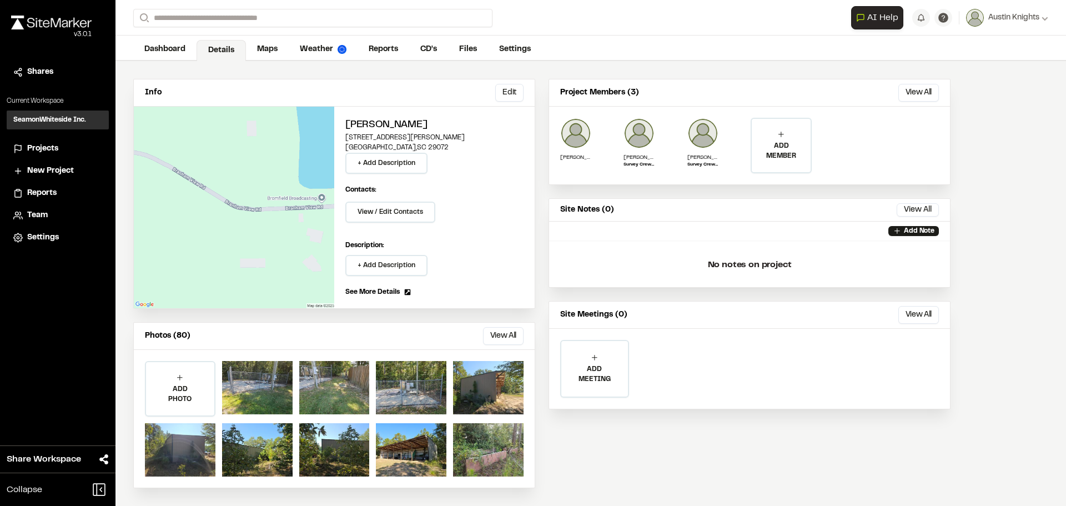
click at [510, 333] on button "View All" at bounding box center [503, 336] width 41 height 18
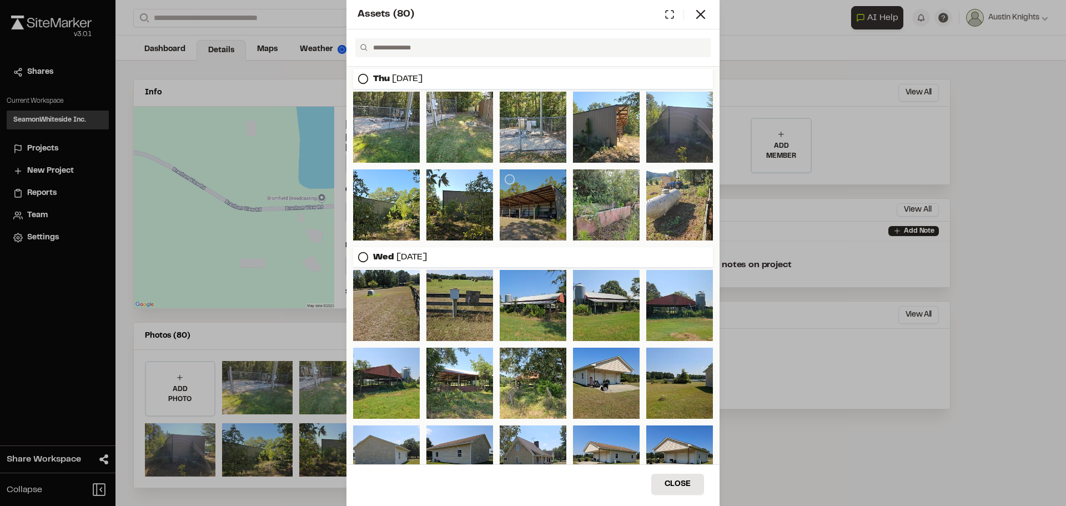
click at [525, 226] on div at bounding box center [533, 204] width 67 height 71
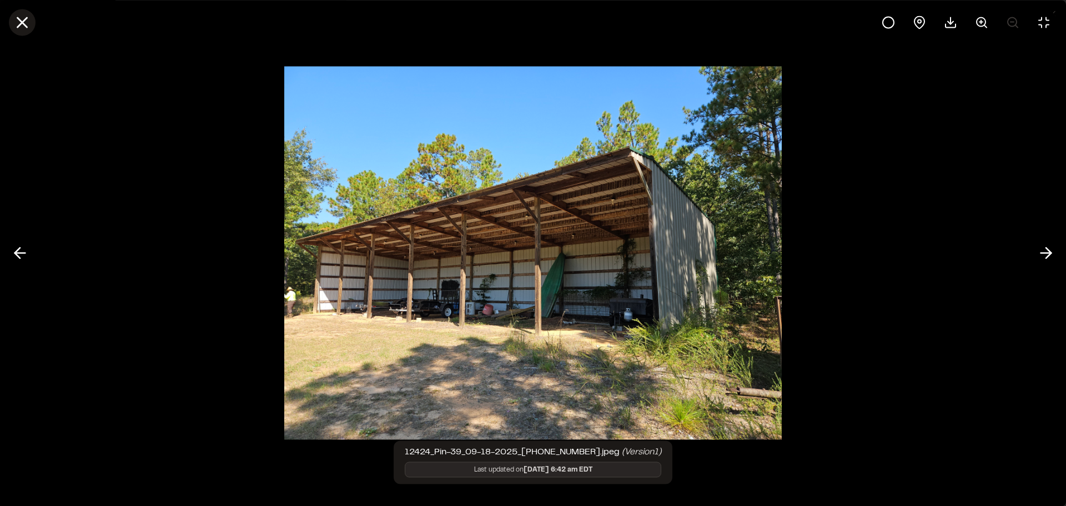
click at [26, 26] on line at bounding box center [22, 22] width 9 height 9
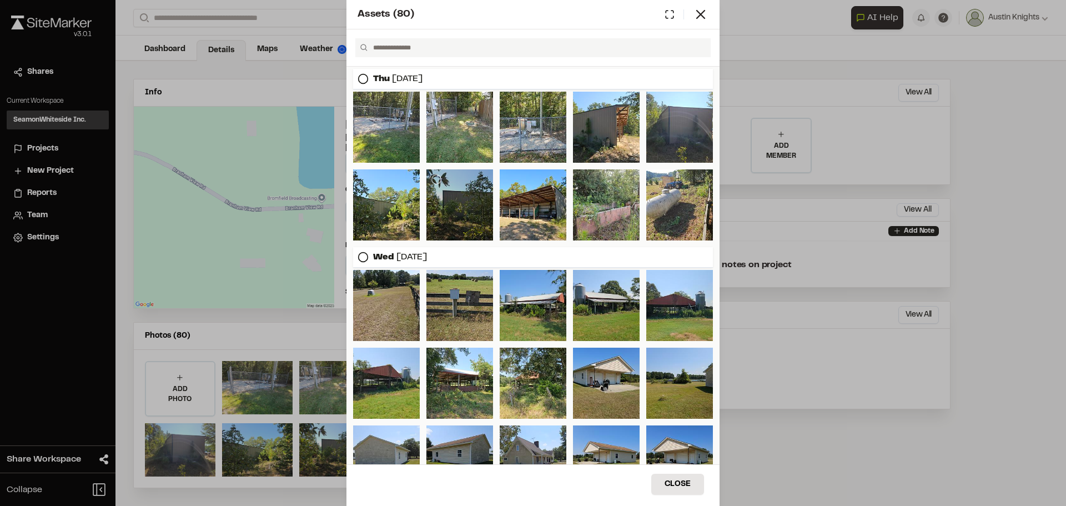
click at [463, 222] on div at bounding box center [460, 204] width 67 height 71
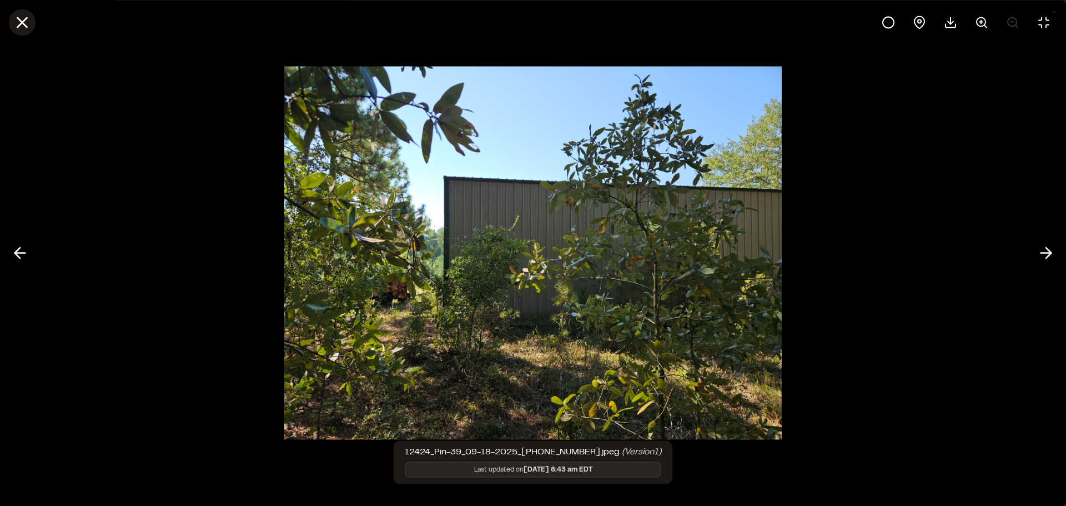
click at [19, 20] on line at bounding box center [22, 22] width 9 height 9
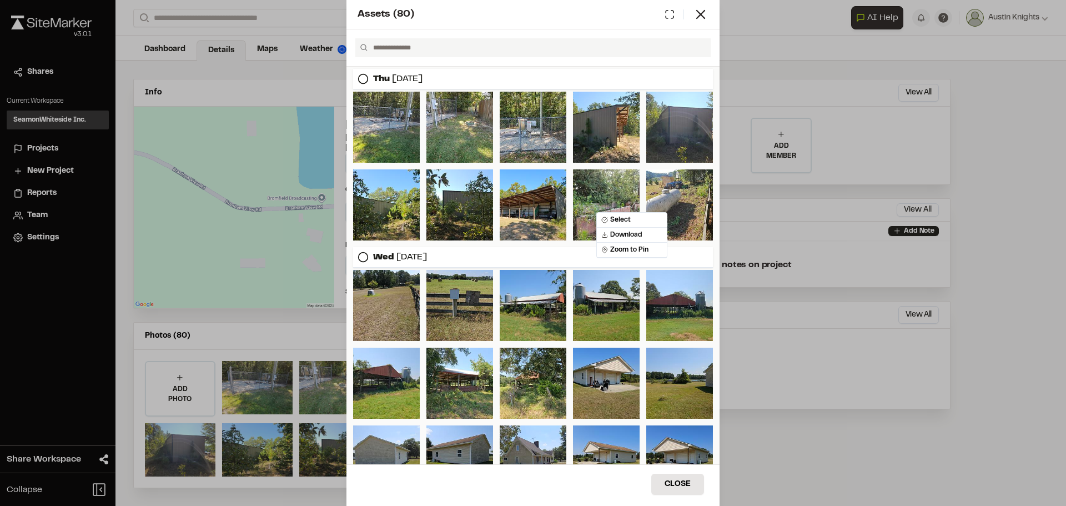
click at [1014, 181] on div "Assets ( 80 ) Thu Sep 18, 2025 Wed Sep 17, 2025 Close Select Download Zoom to P…" at bounding box center [533, 253] width 1066 height 506
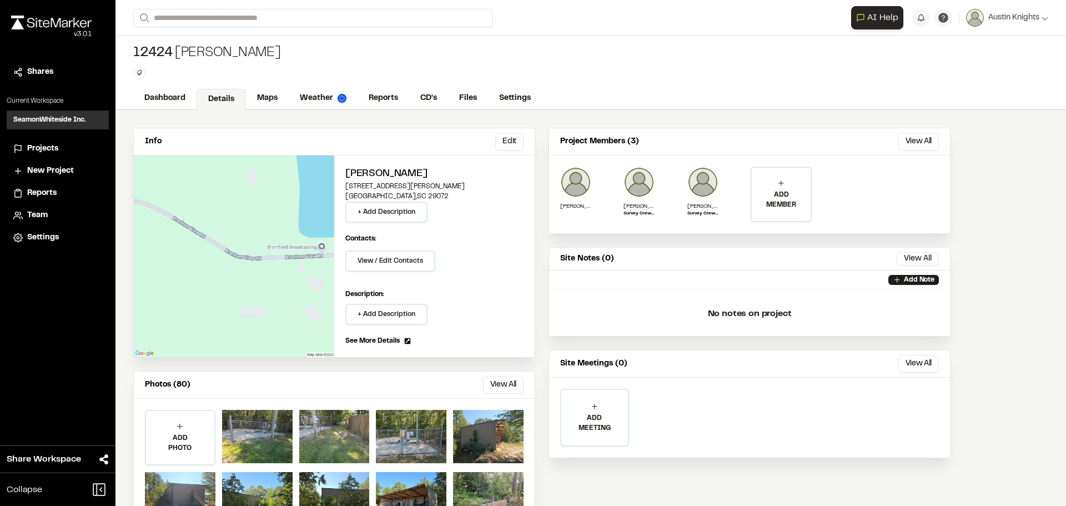
scroll to position [49, 0]
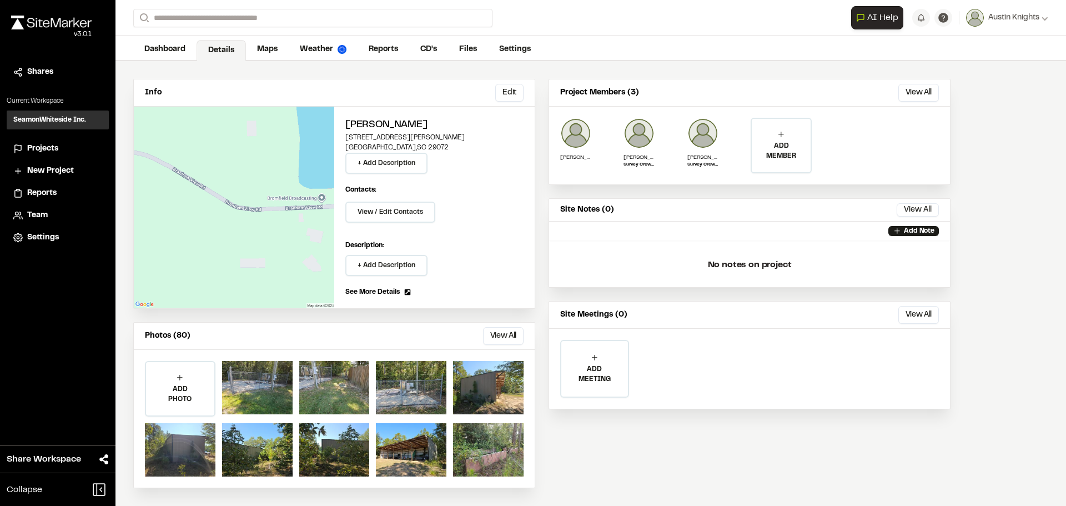
click at [619, 28] on div "**********" at bounding box center [590, 18] width 915 height 36
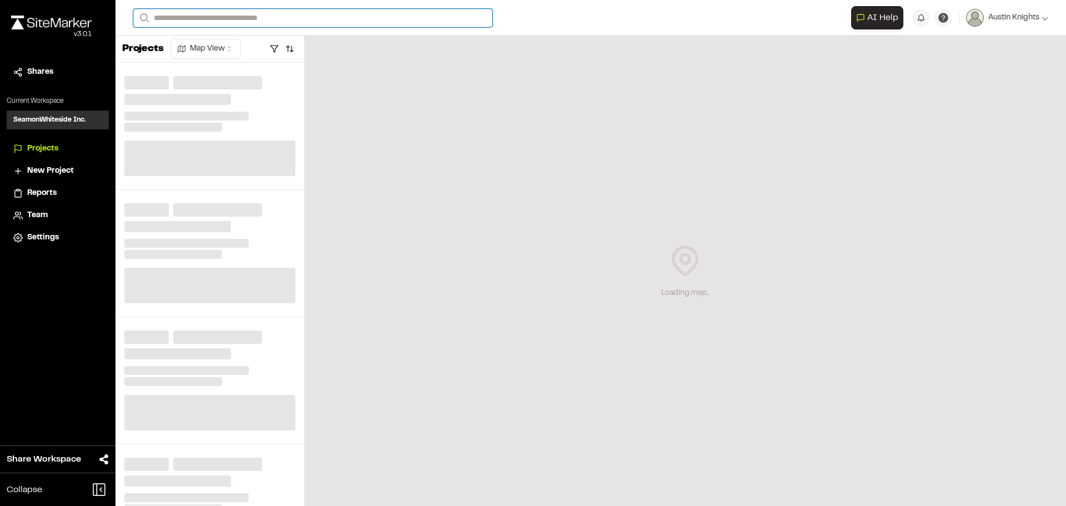
click at [287, 17] on input "Search" at bounding box center [312, 18] width 359 height 18
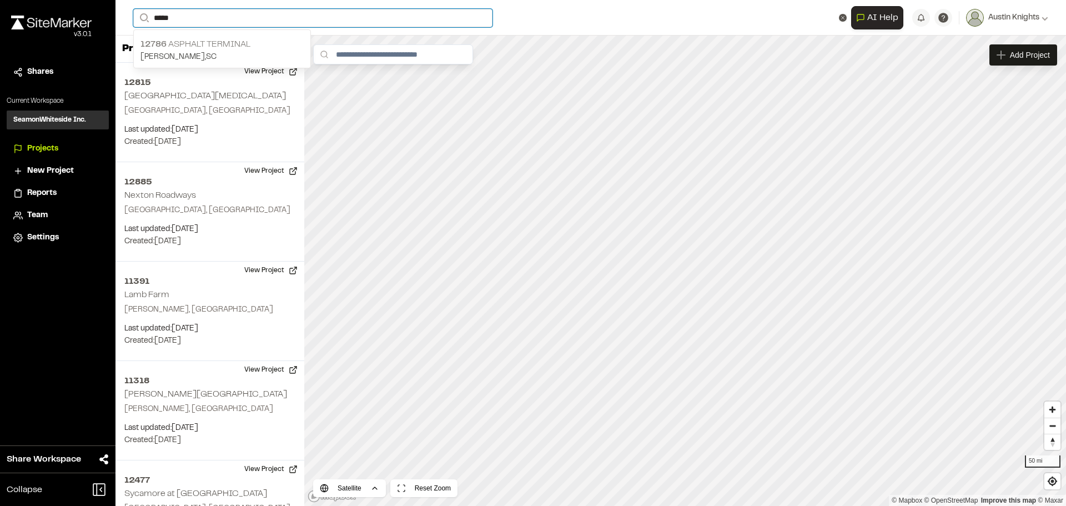
type input "*****"
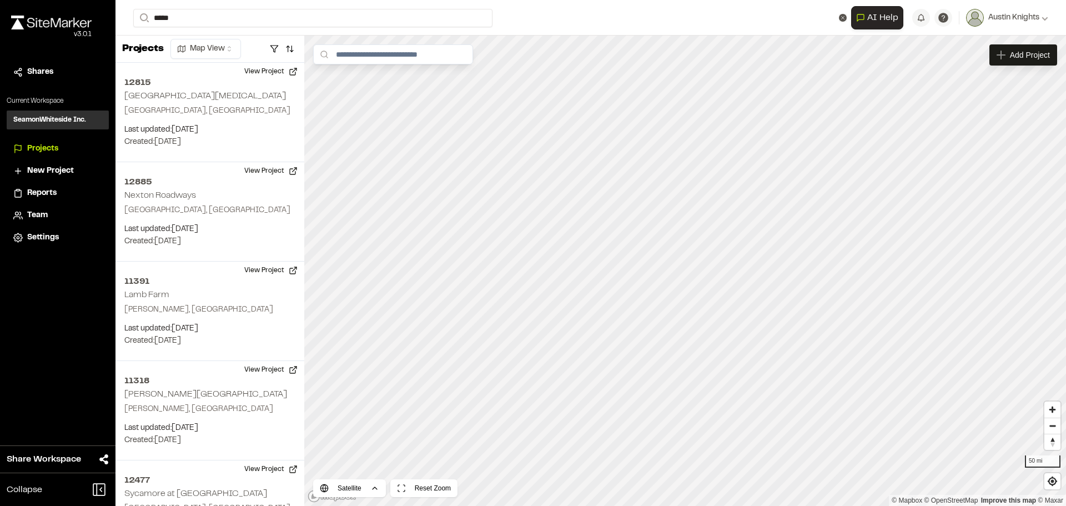
click at [182, 43] on div "**********" at bounding box center [591, 253] width 951 height 506
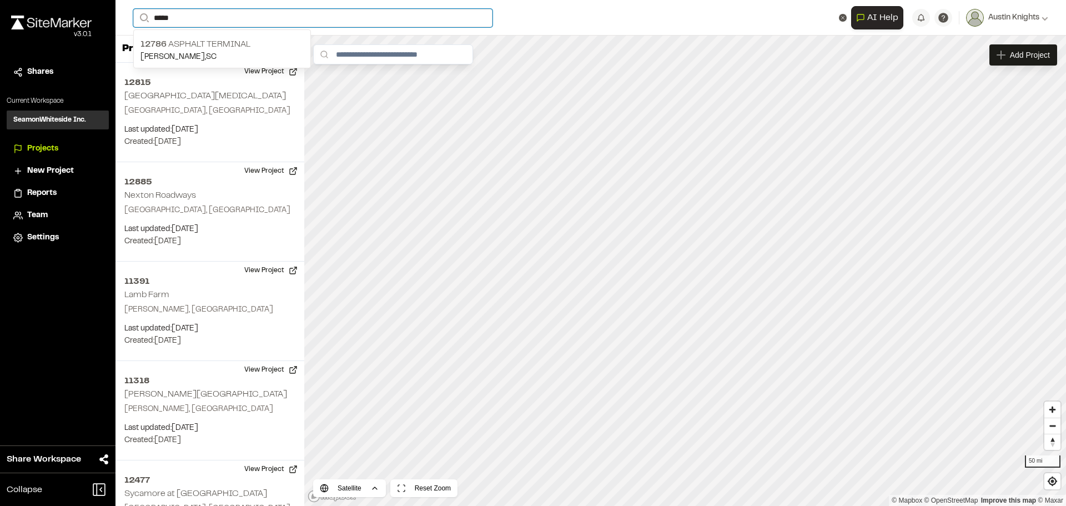
drag, startPoint x: 194, startPoint y: 20, endPoint x: 158, endPoint y: 18, distance: 36.7
click at [158, 18] on input "*****" at bounding box center [312, 18] width 359 height 18
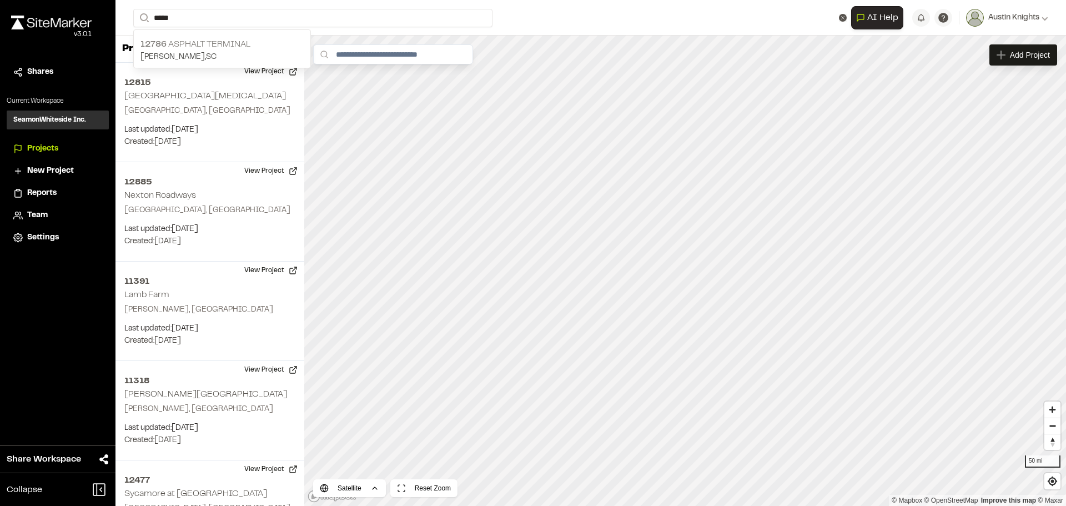
click at [175, 48] on p "12786 ASPHALT TERMINAL" at bounding box center [222, 44] width 163 height 13
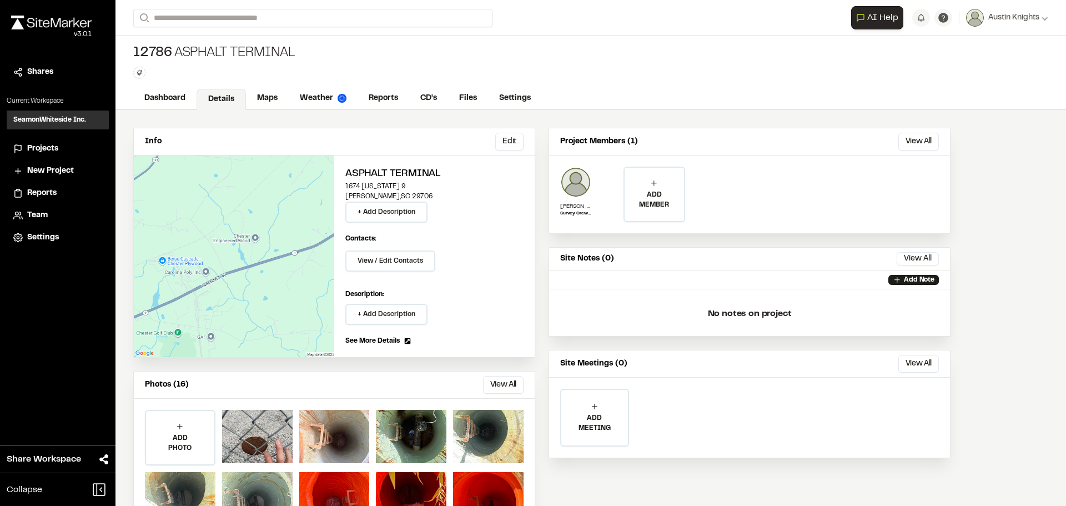
scroll to position [49, 0]
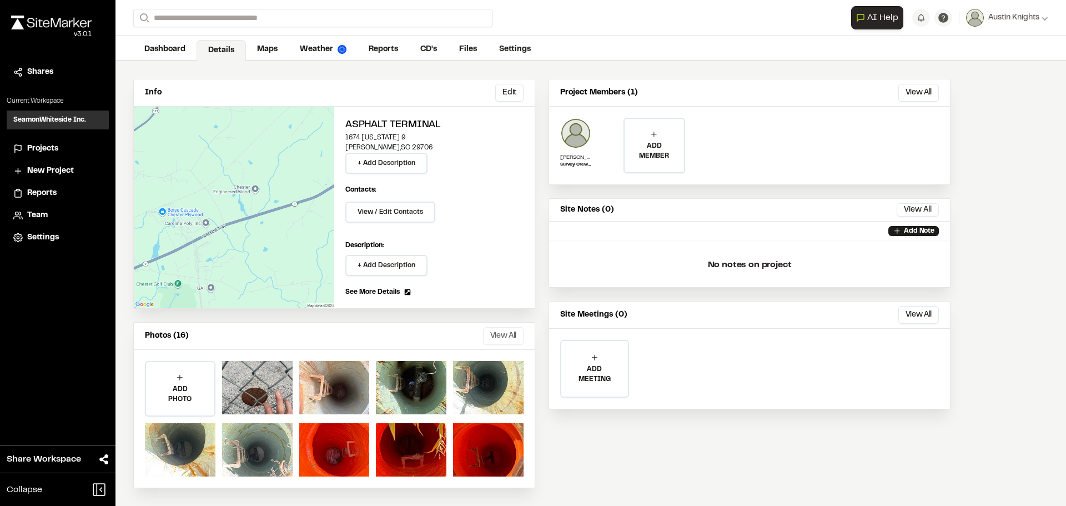
click at [494, 334] on button "View All" at bounding box center [503, 336] width 41 height 18
